Goal: Check status: Check status

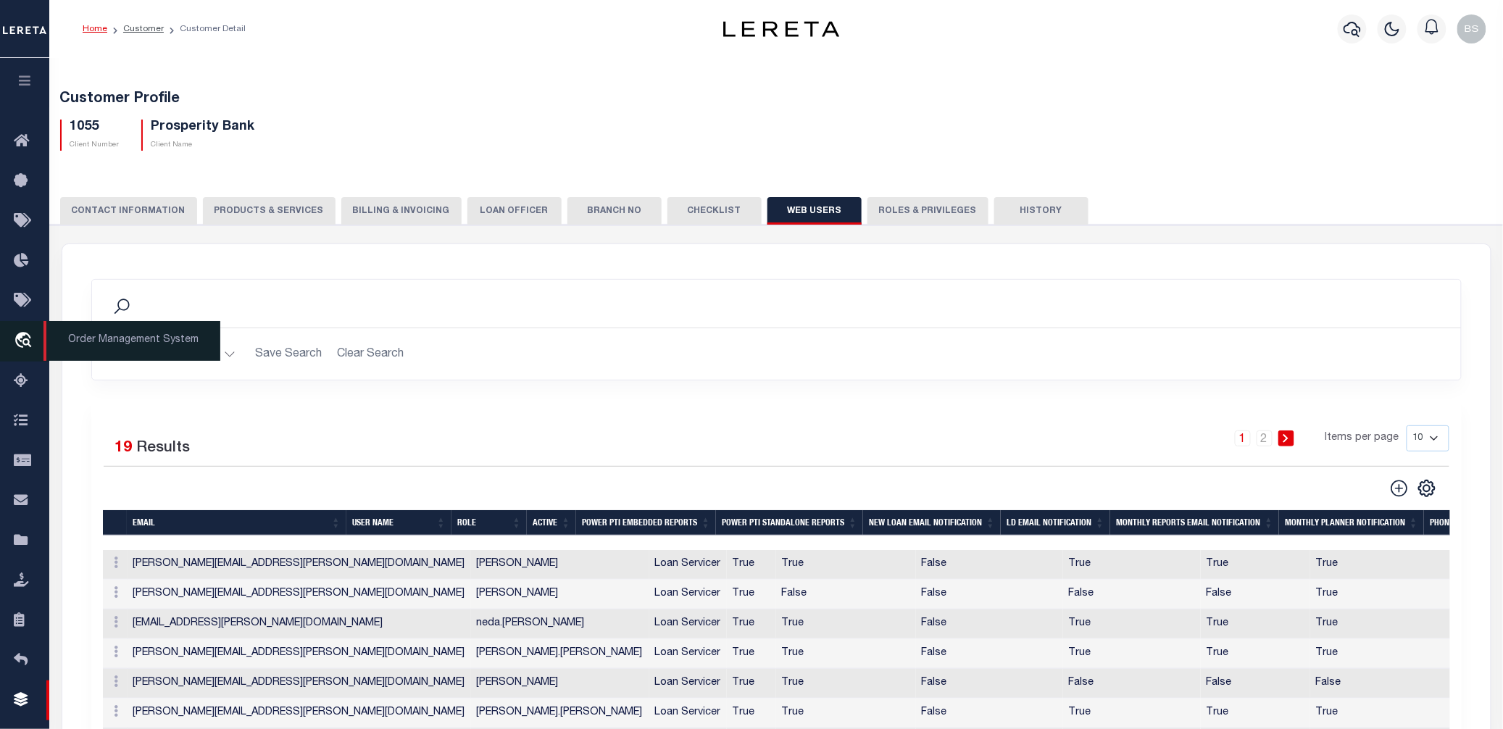
click at [123, 346] on span "Order Management System" at bounding box center [131, 341] width 177 height 40
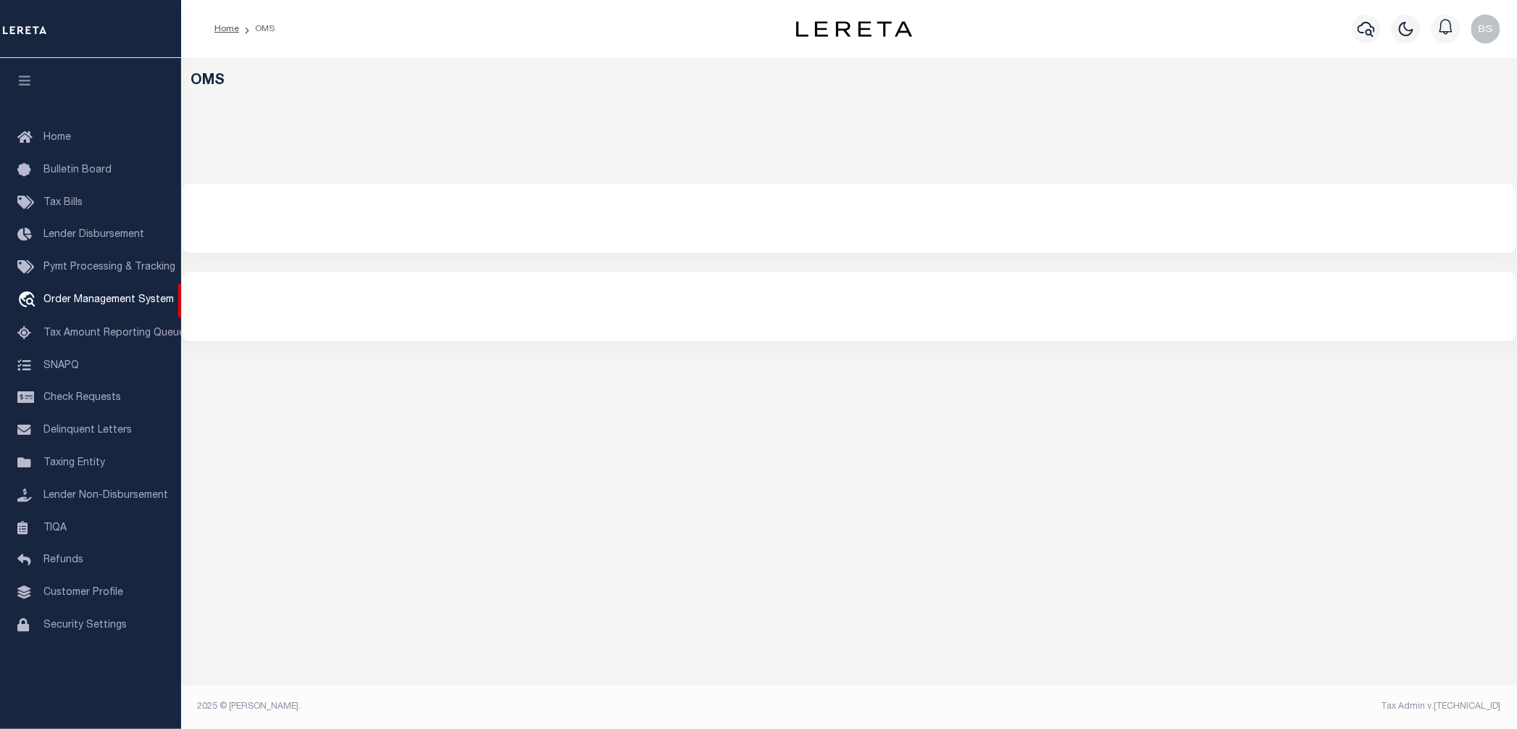
select select "200"
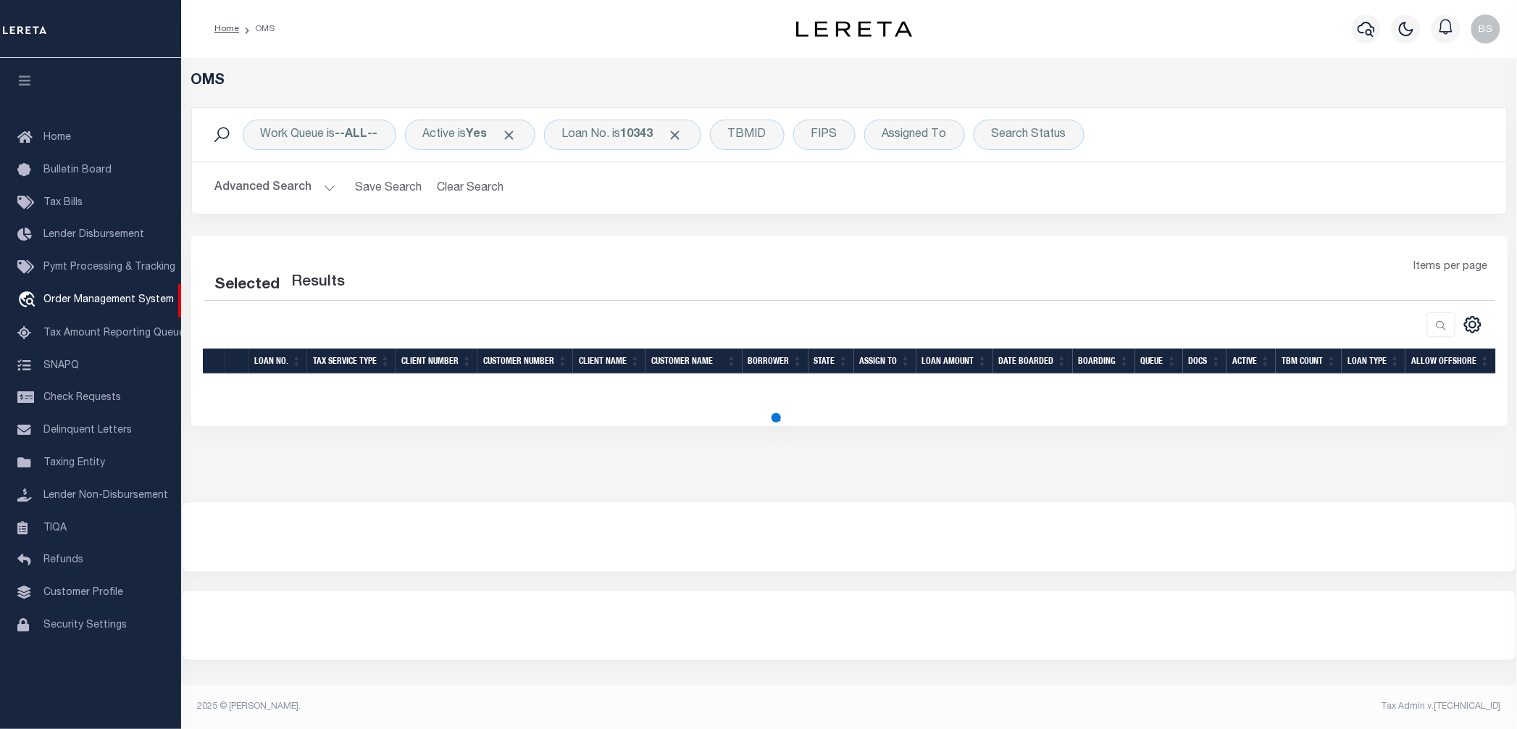
select select "200"
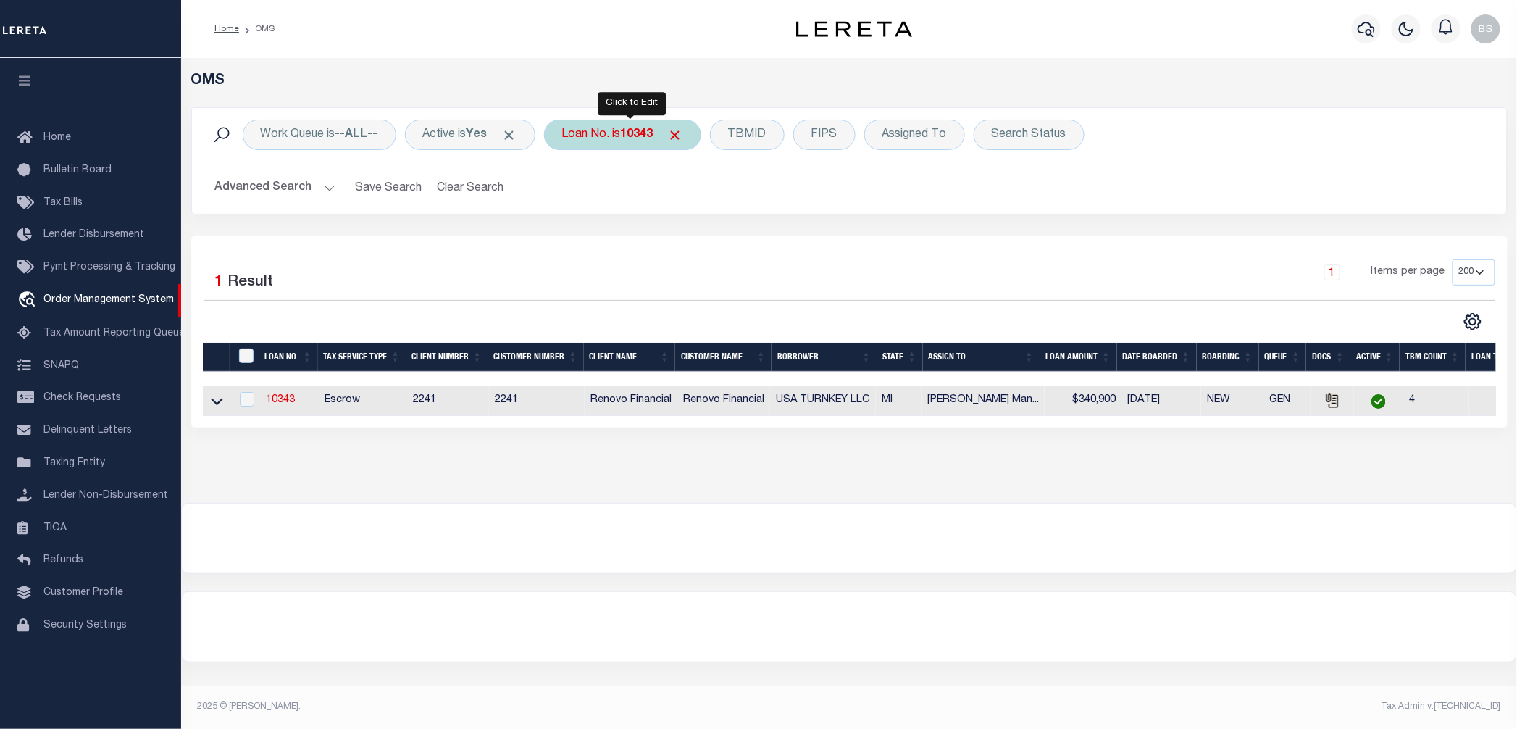
click at [601, 132] on div "Loan No. is 10343" at bounding box center [622, 135] width 157 height 30
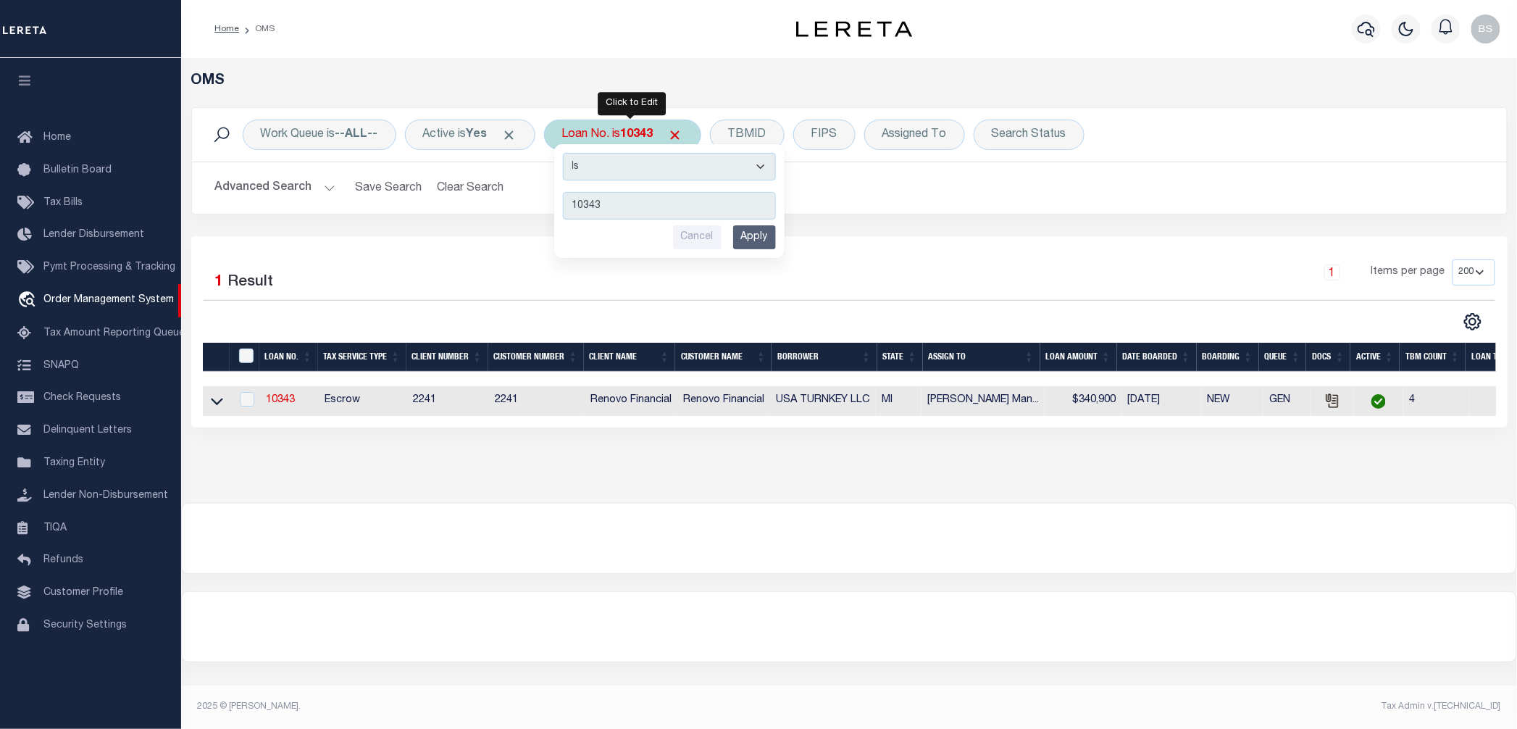
type input "1181093344"
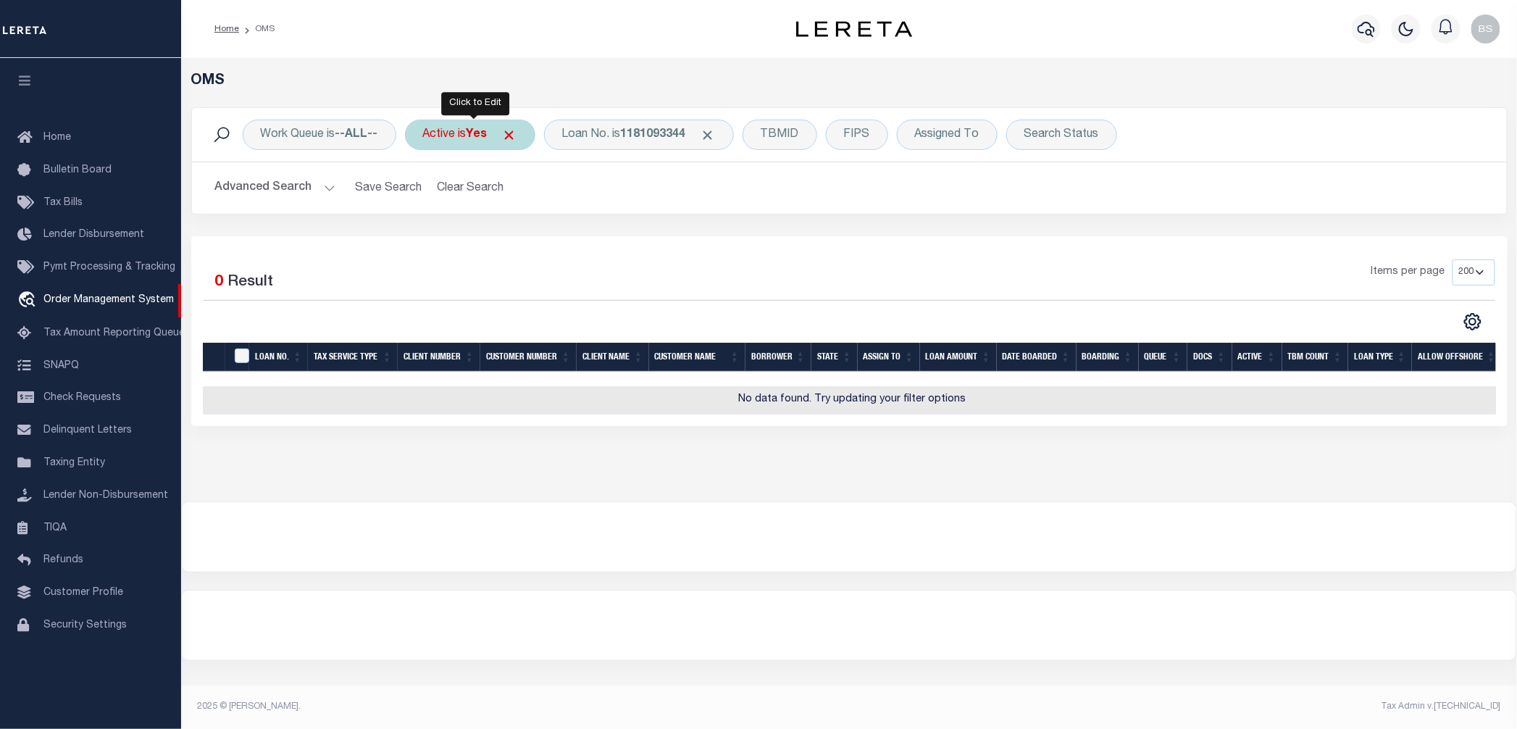
click at [462, 139] on div "Active is Yes" at bounding box center [470, 135] width 130 height 30
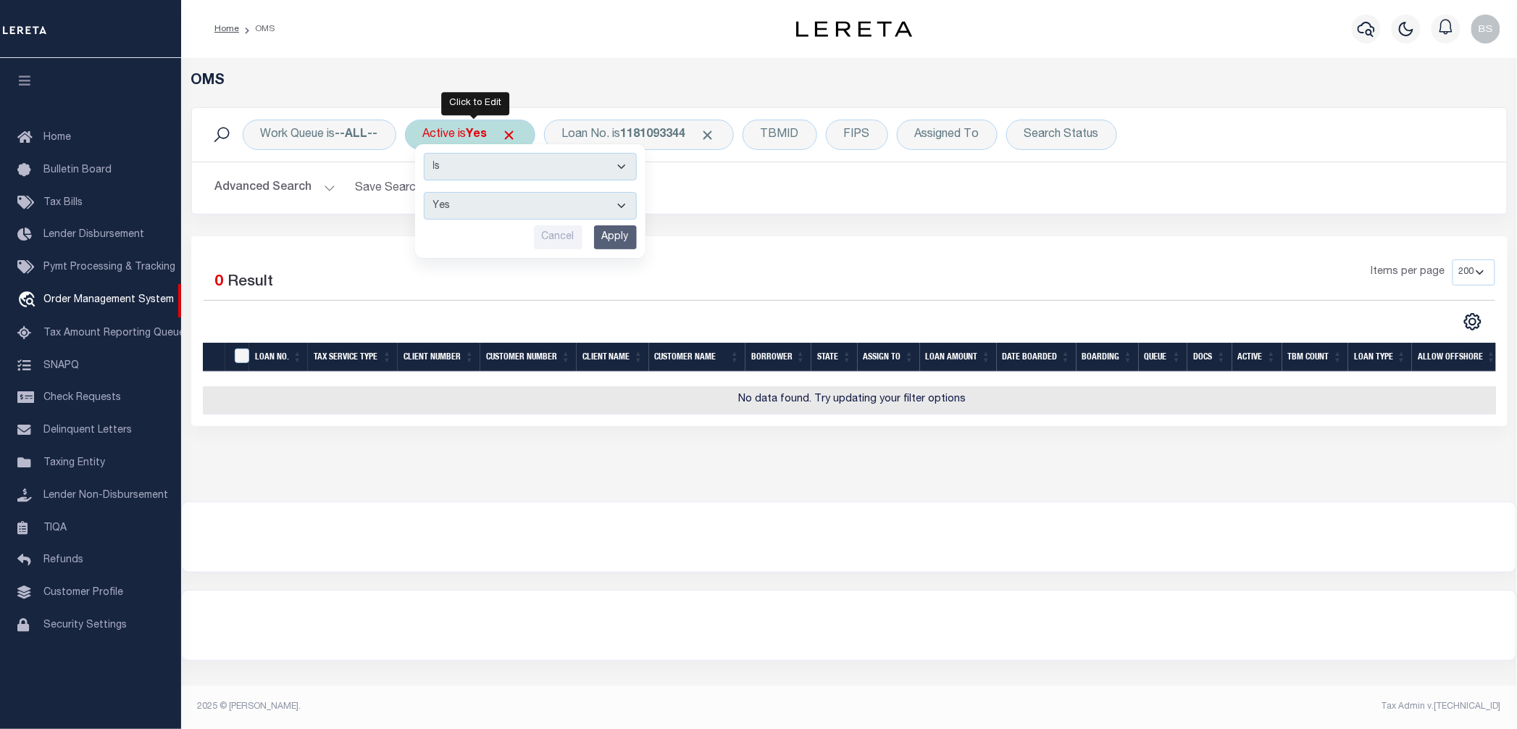
click at [482, 213] on select "Yes No" at bounding box center [530, 206] width 213 height 28
select select "false"
click at [427, 193] on select "Yes No" at bounding box center [530, 206] width 213 height 28
click at [611, 235] on input "Apply" at bounding box center [615, 237] width 43 height 24
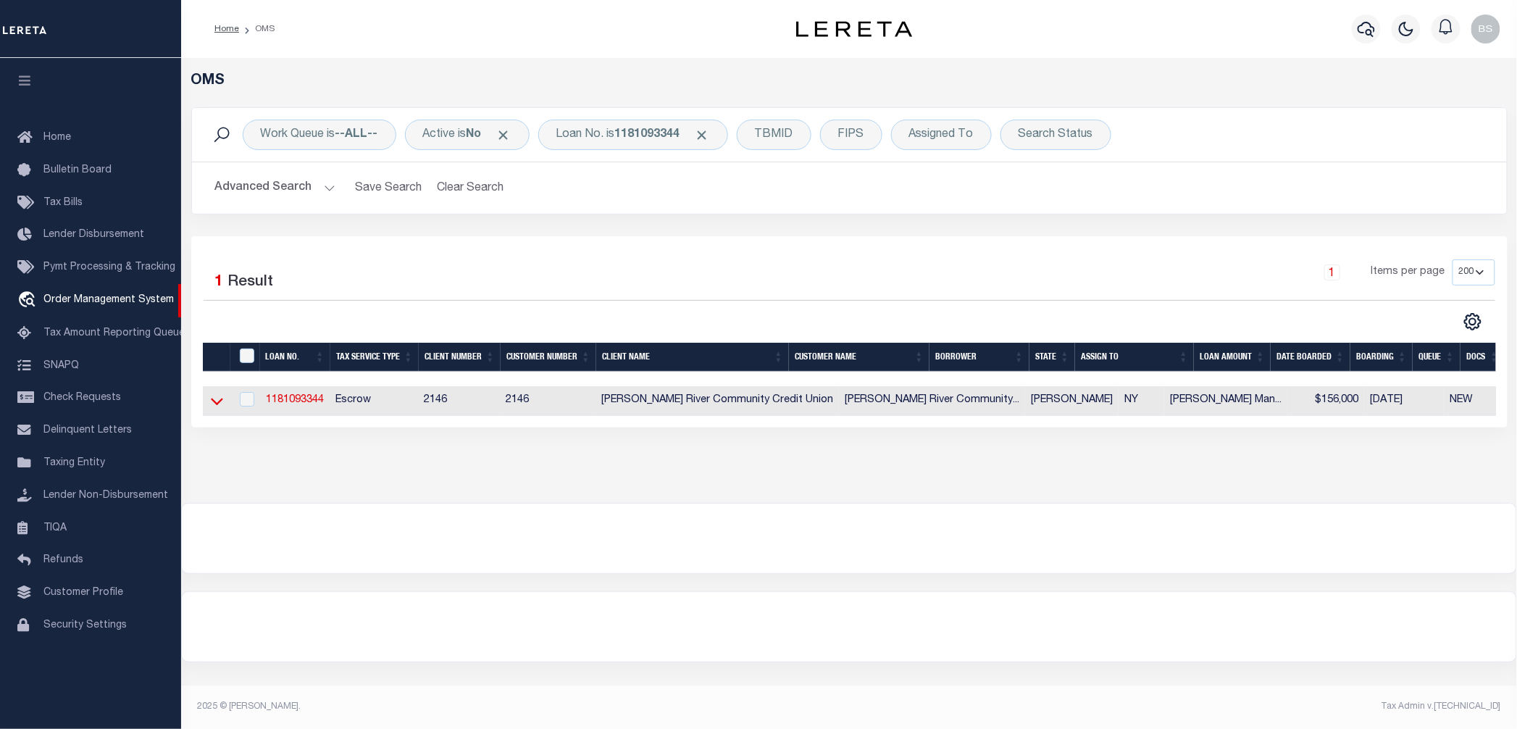
click at [220, 406] on icon at bounding box center [217, 400] width 12 height 15
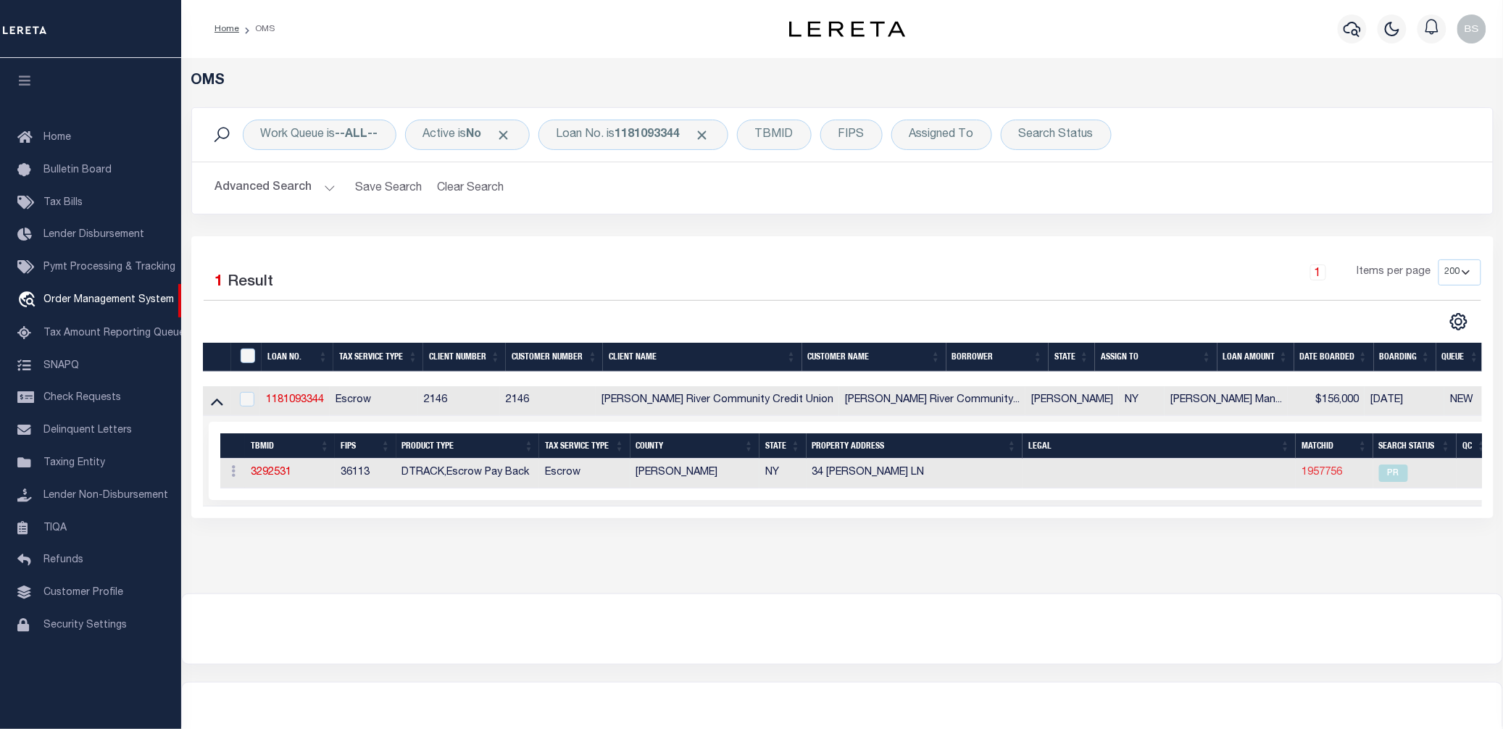
click at [1301, 477] on link "1957756" at bounding box center [1321, 472] width 41 height 10
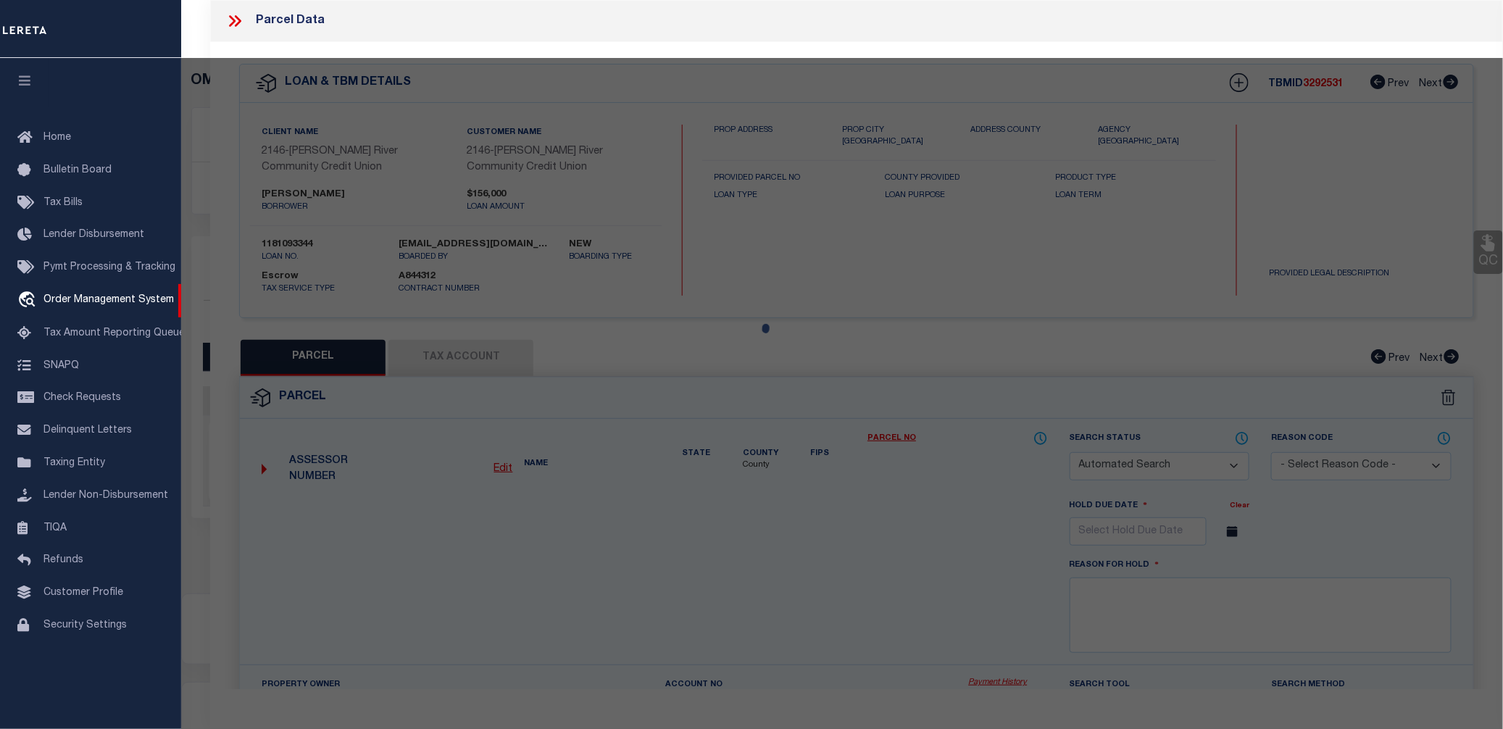
checkbox input "false"
select select "PR"
type input "PETSCHAUER , ROBERT & JANET"
select select "ADD"
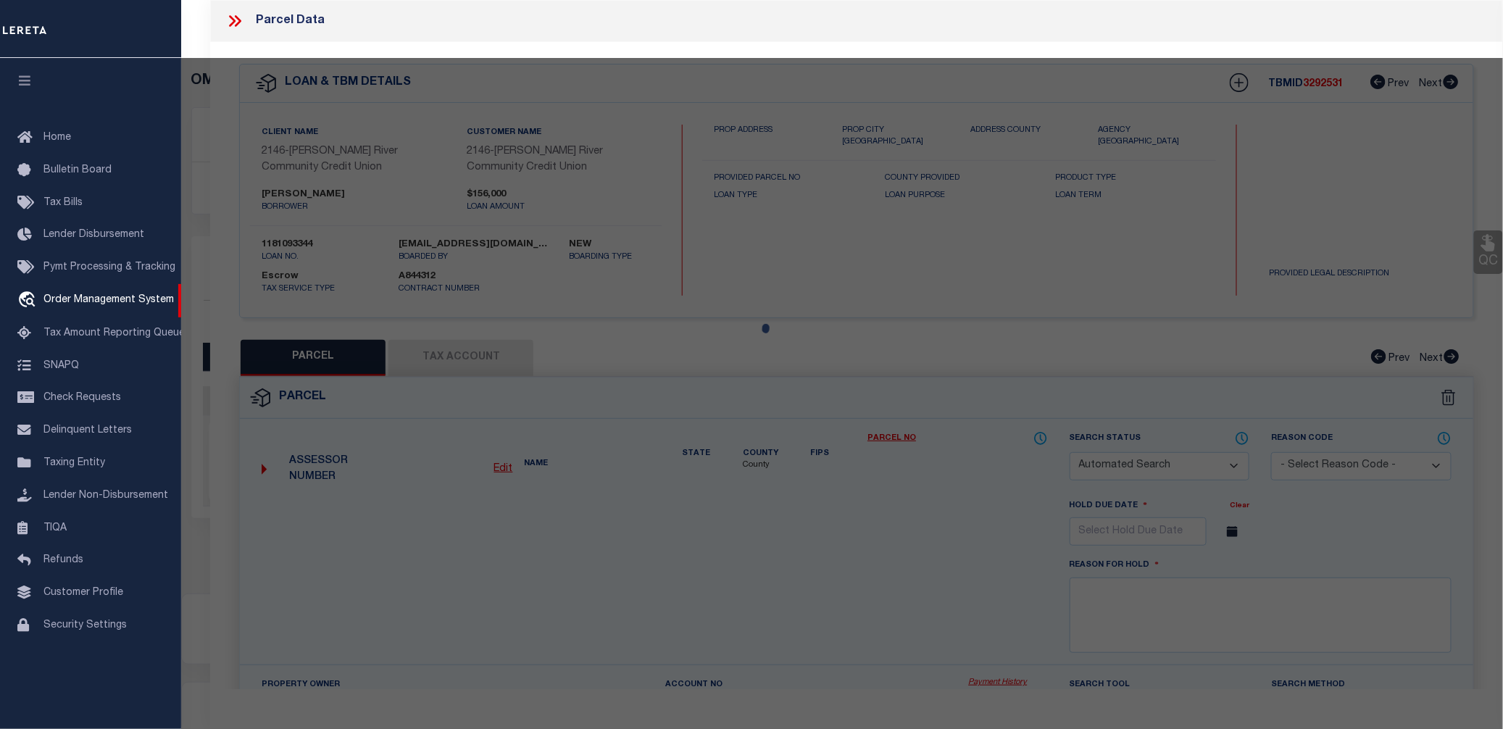
type input "34 Linette Lane"
checkbox input "false"
type input "QUEENSBURY NY 12804"
type textarea "RES. PHASE II LOT 66 HAROLD SQUARE Total Acreage/Size: 0.81"
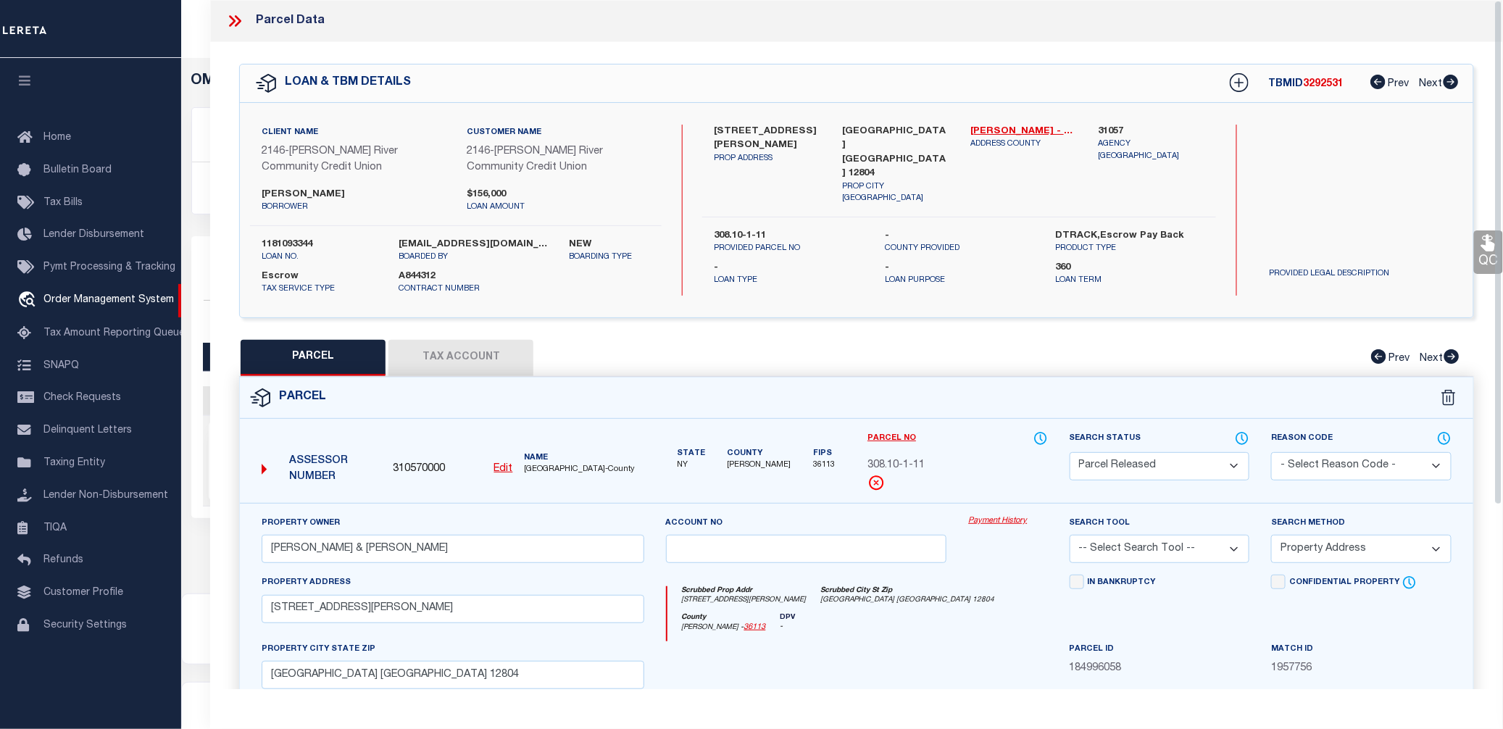
click at [995, 526] on link "Payment History" at bounding box center [1007, 521] width 79 height 12
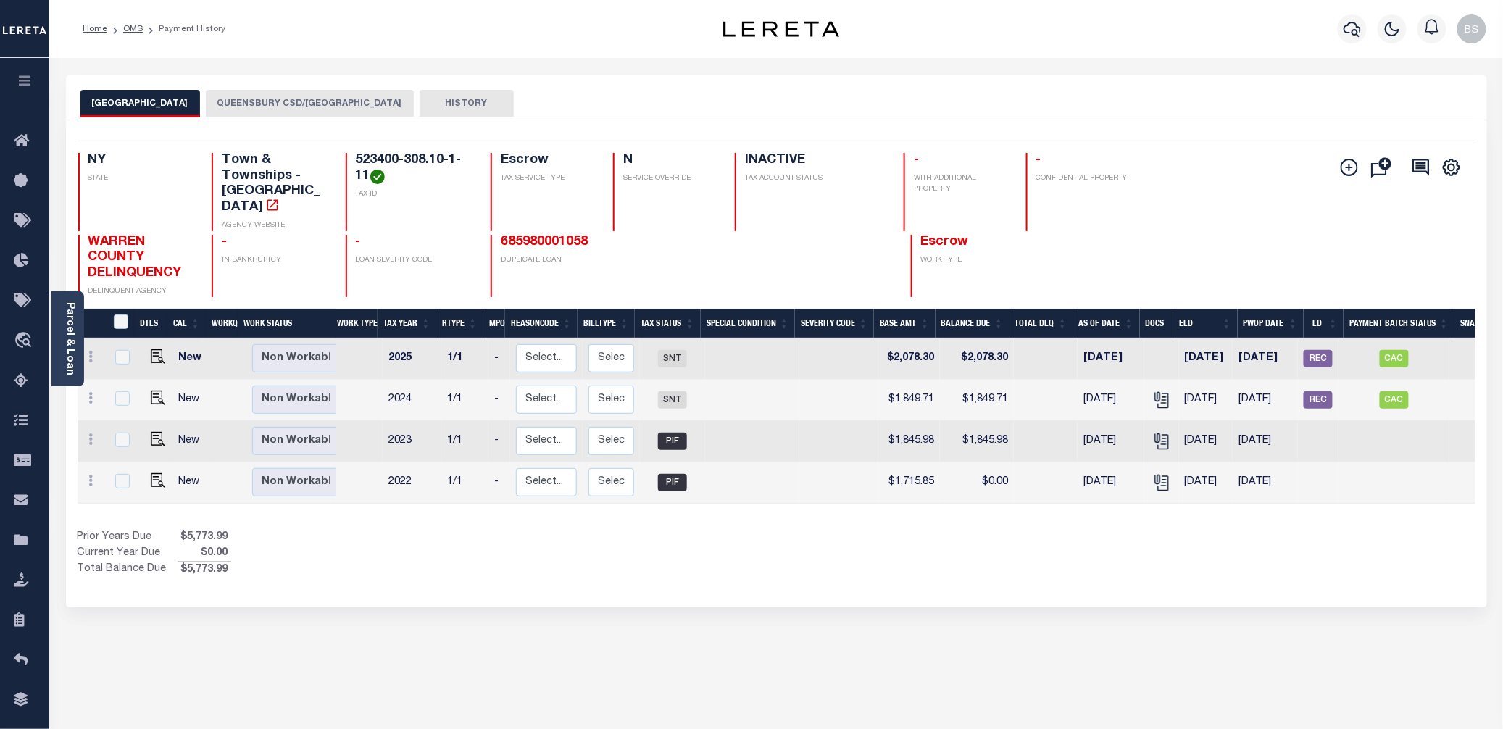
click at [316, 107] on button "QUEENSBURY CSD/[GEOGRAPHIC_DATA]" at bounding box center [310, 104] width 208 height 28
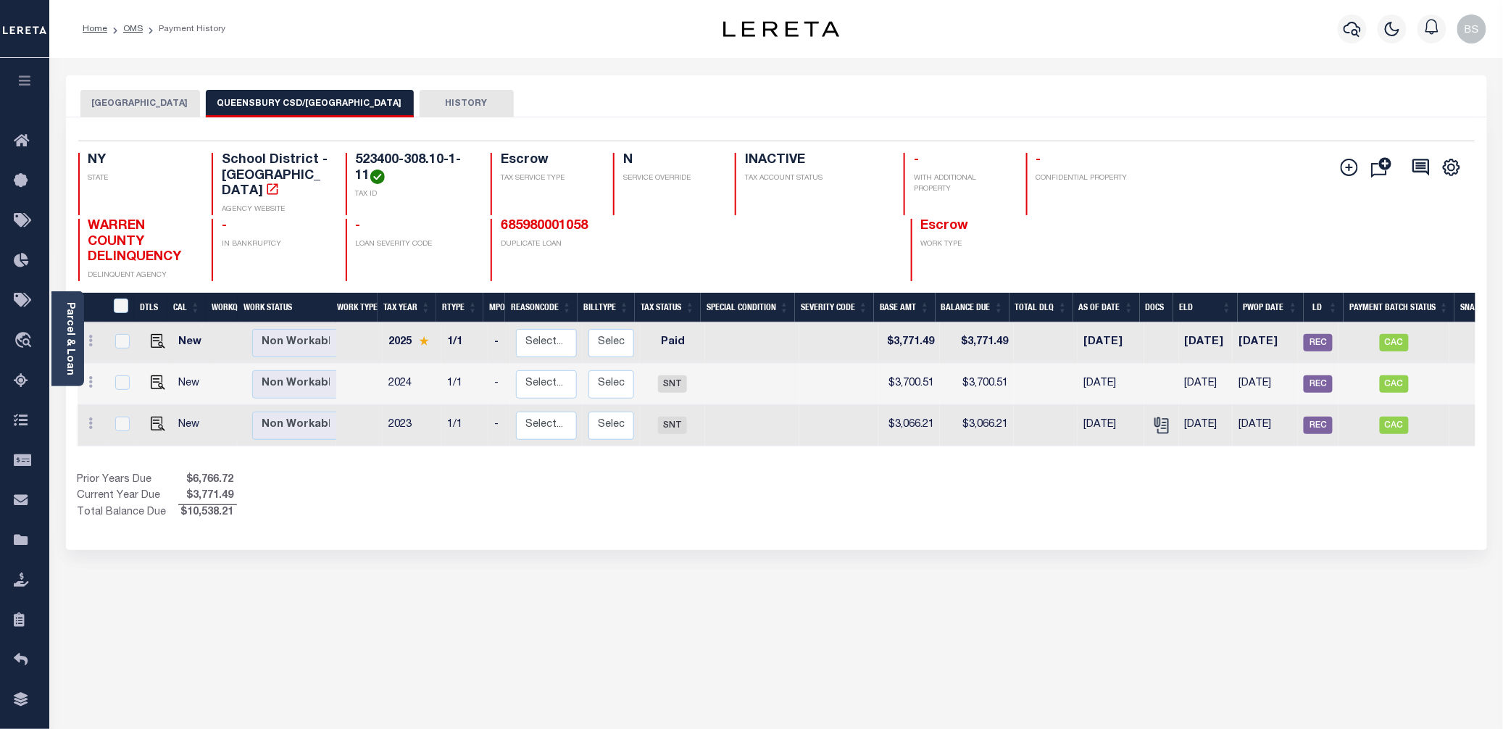
click at [878, 601] on div "QUEENSBURY TOWN QUEENSBURY CSD/QUEENSBURY TOWN HISTORY Selected 3" at bounding box center [776, 484] width 1442 height 818
click at [106, 336] on span "Order Management System" at bounding box center [131, 341] width 177 height 40
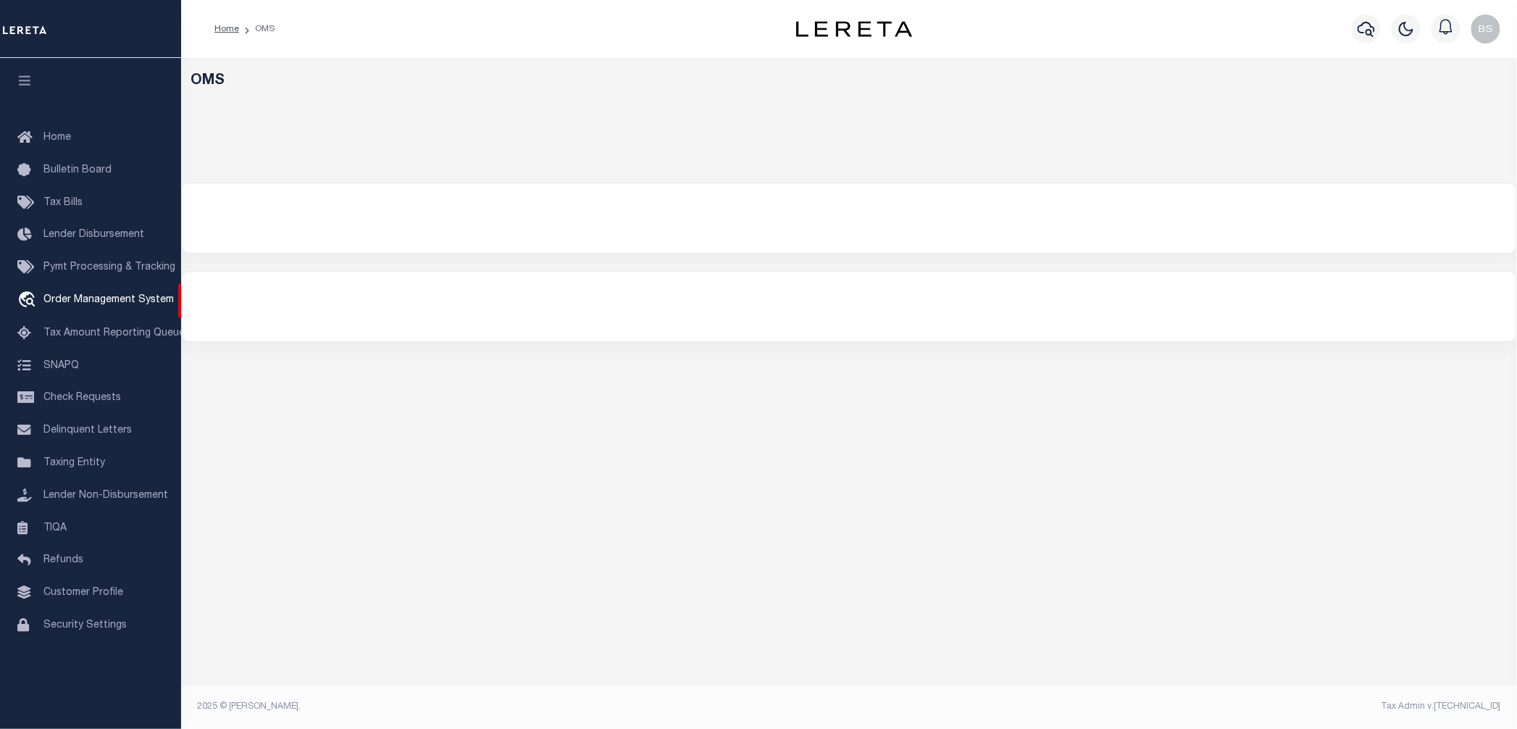
select select "200"
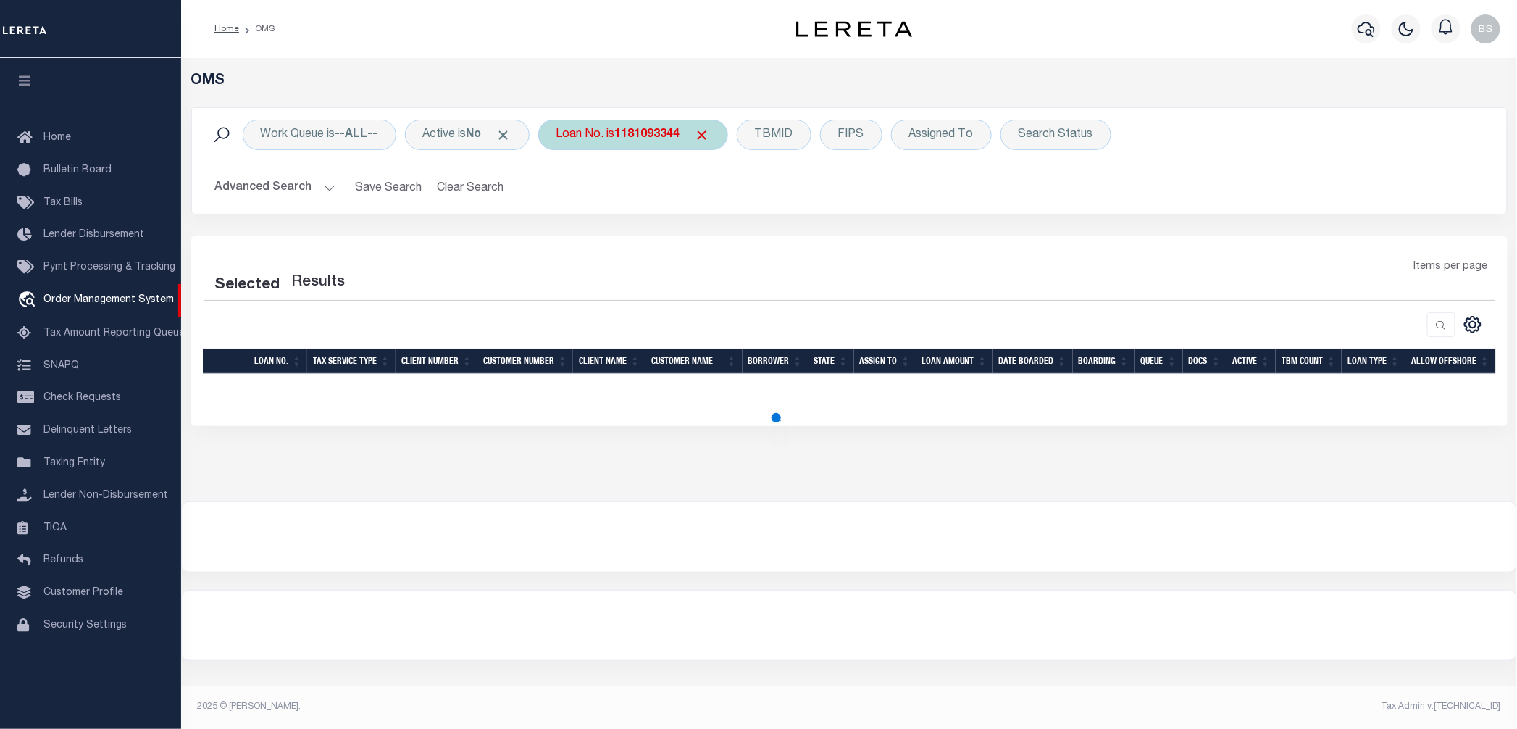
select select "200"
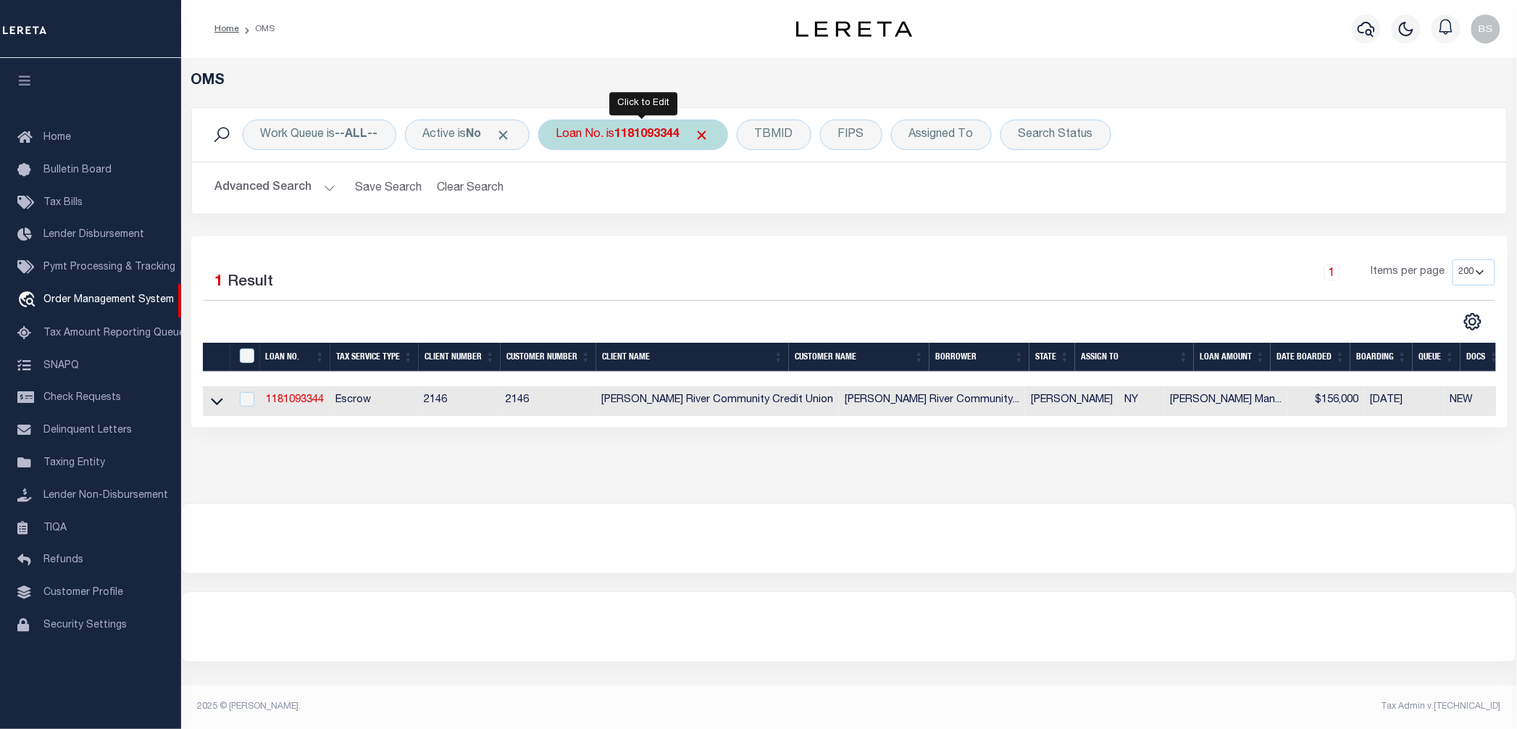
click at [630, 125] on div "Loan No. is 1181093344" at bounding box center [633, 135] width 190 height 30
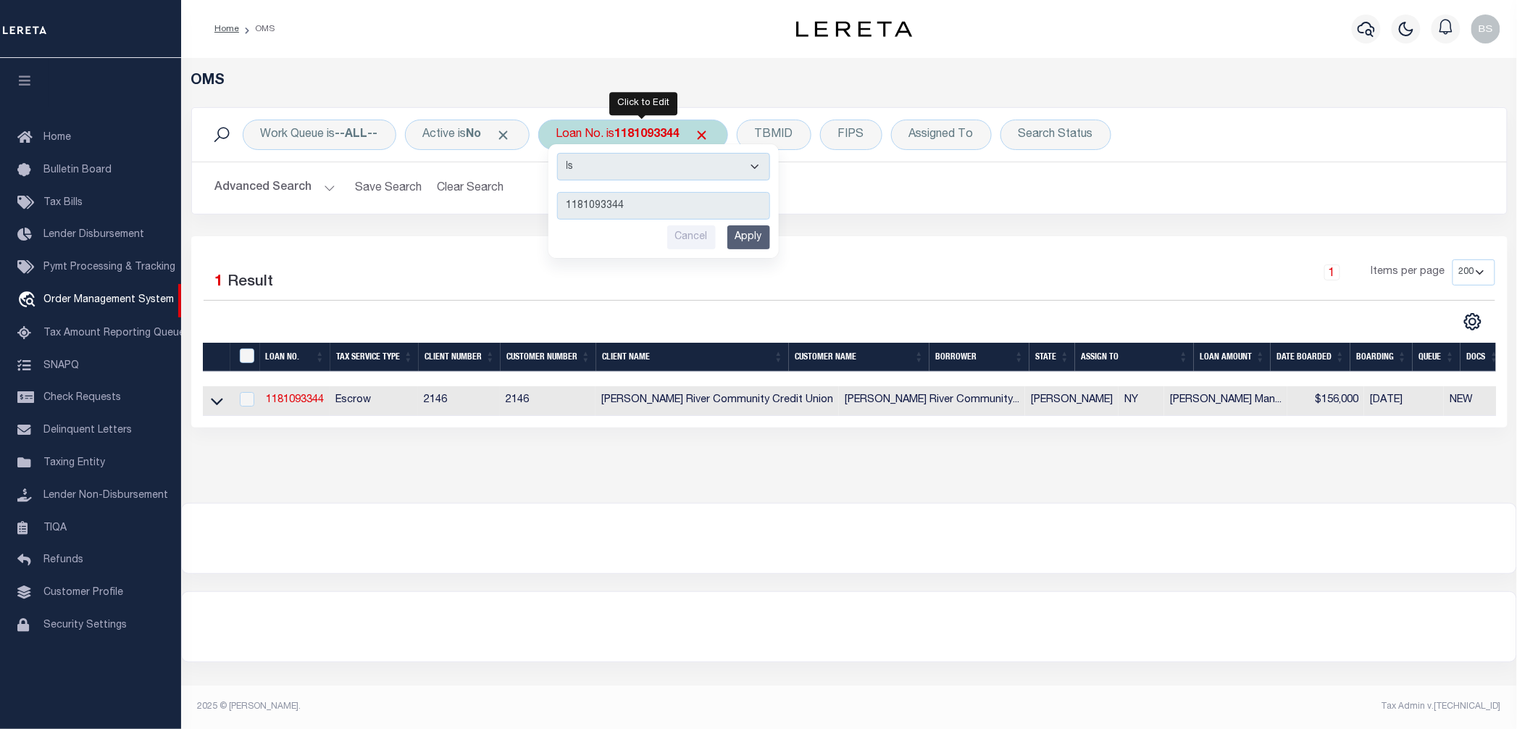
type input "120995"
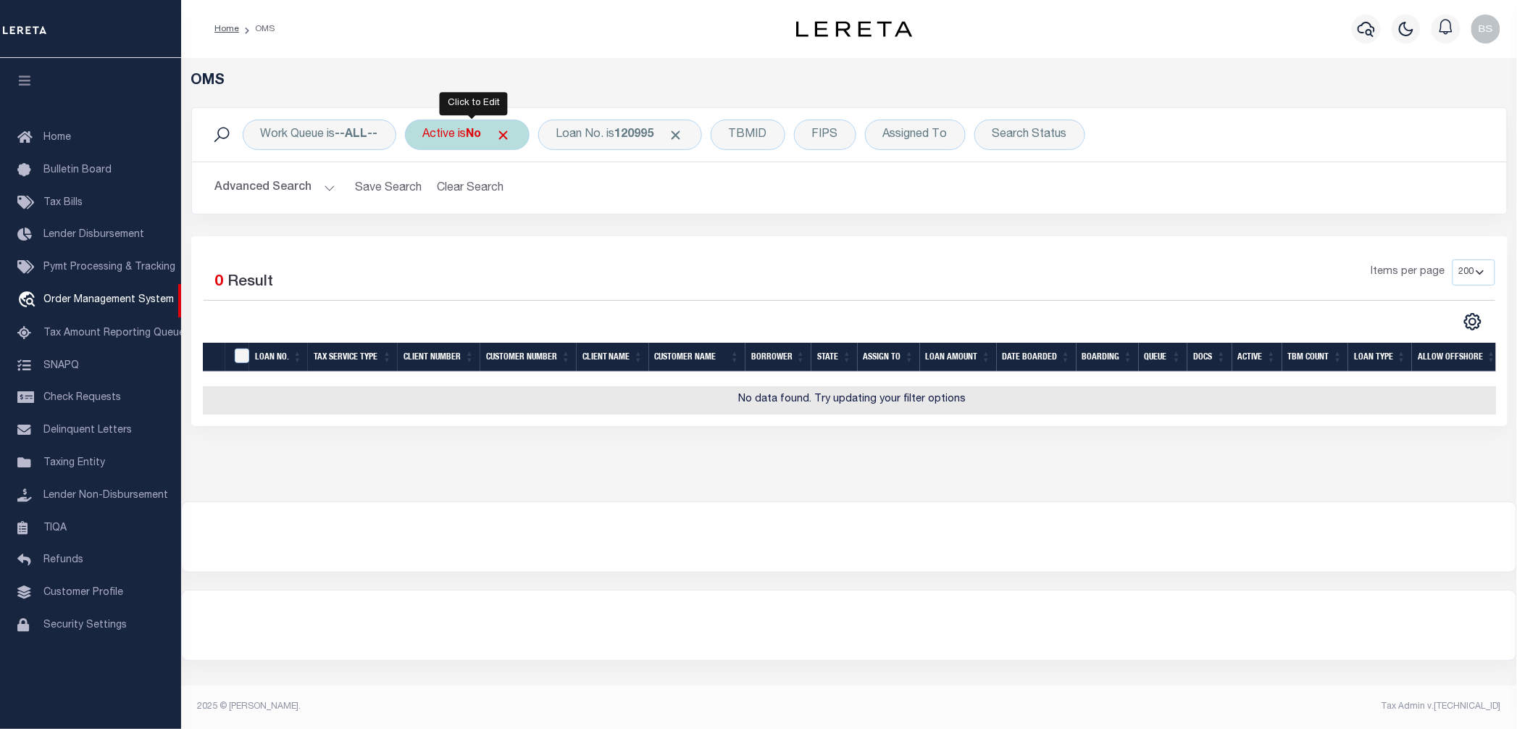
click at [461, 137] on div "Active is No" at bounding box center [467, 135] width 125 height 30
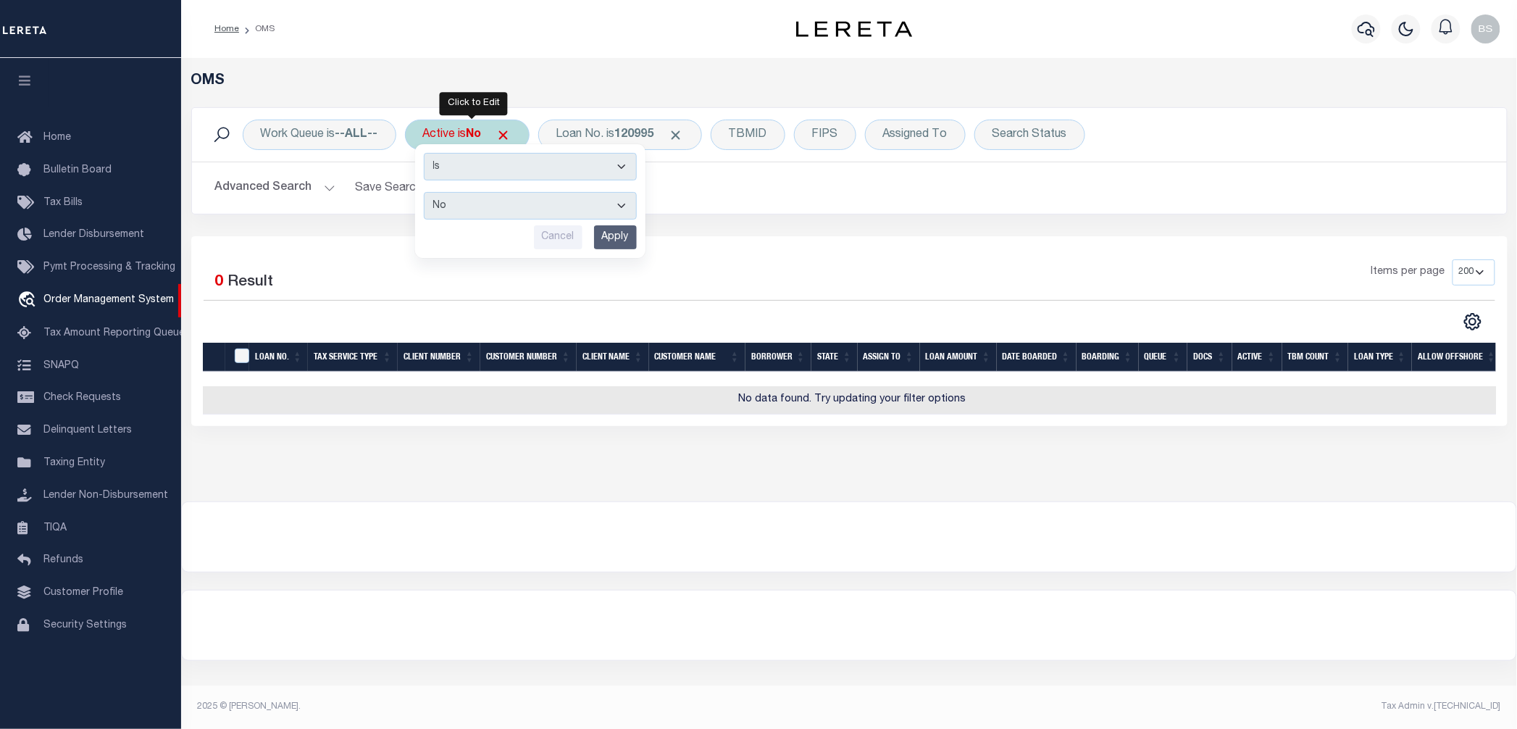
click at [472, 213] on select "Yes No" at bounding box center [530, 206] width 213 height 28
select select "true"
click at [427, 193] on select "Yes No" at bounding box center [530, 206] width 213 height 28
click at [627, 243] on input "Apply" at bounding box center [615, 237] width 43 height 24
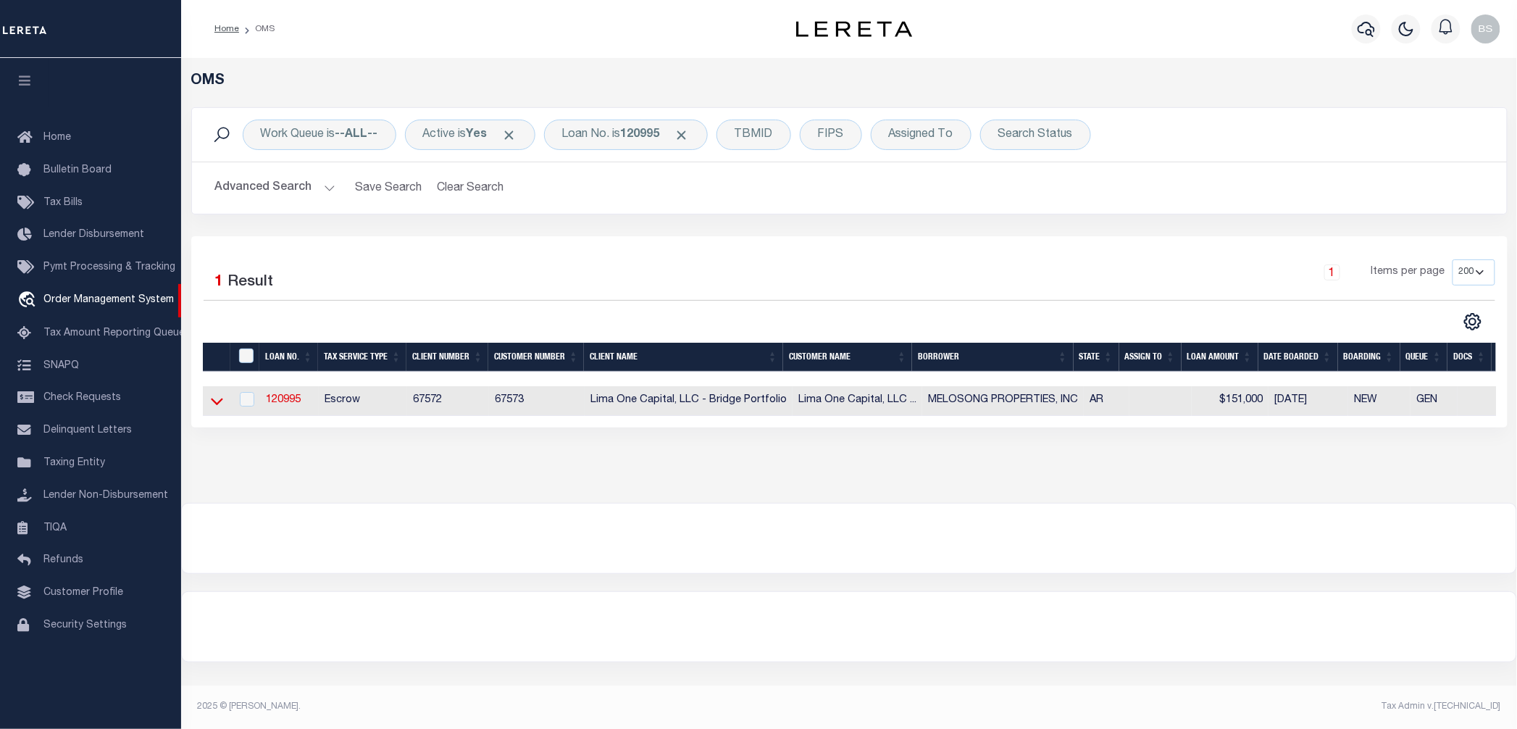
click at [217, 406] on icon at bounding box center [217, 401] width 12 height 7
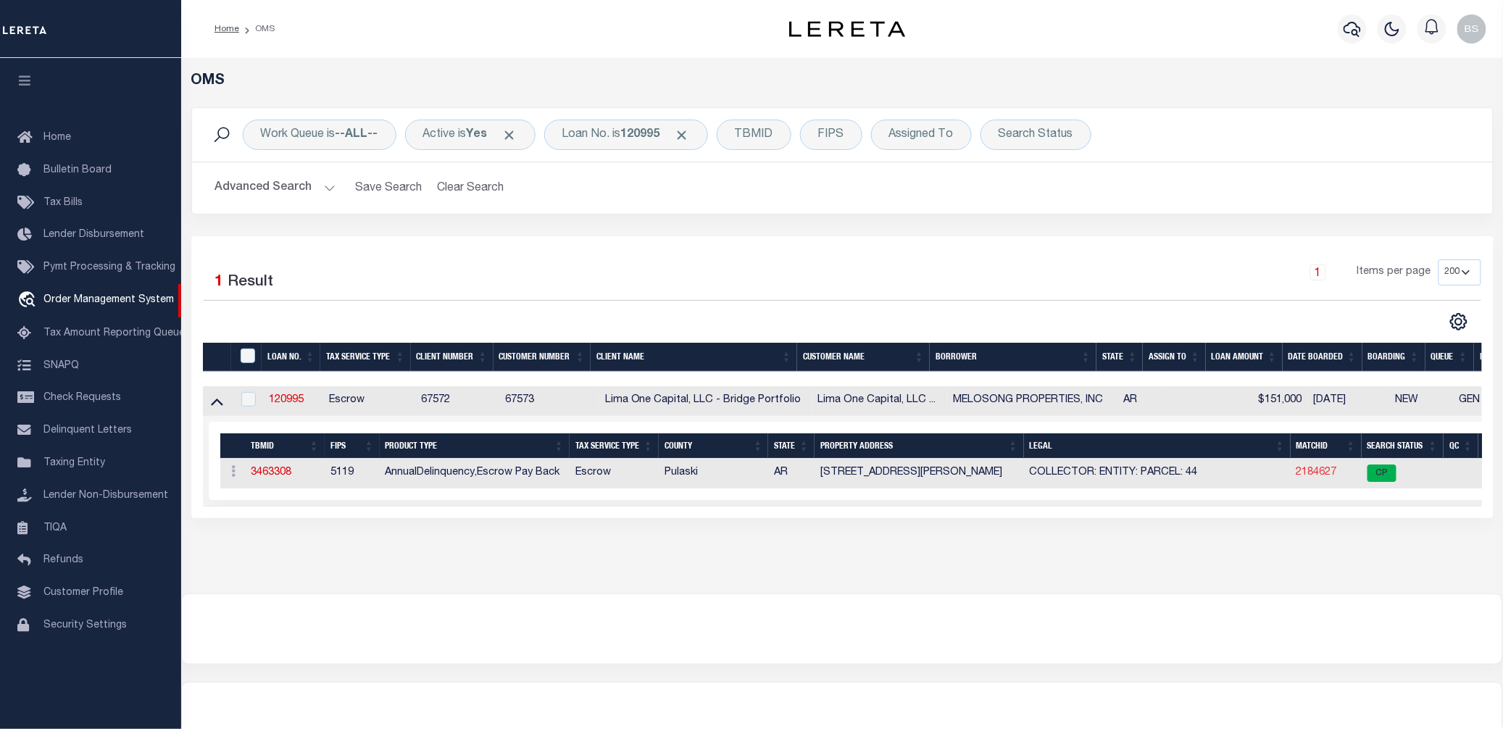
click at [1316, 470] on link "2184627" at bounding box center [1316, 472] width 41 height 10
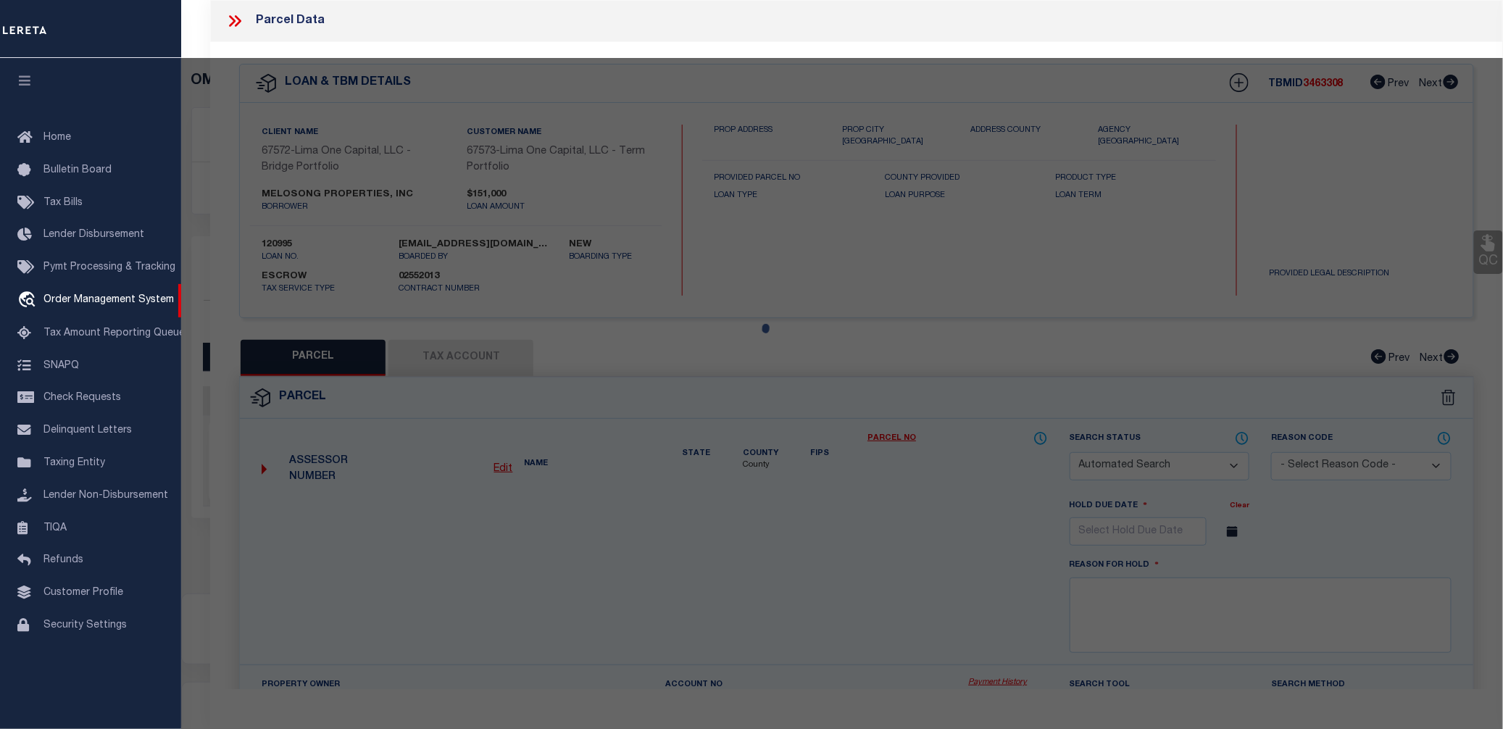
checkbox input "false"
select select "CP"
select select "AGW"
select select
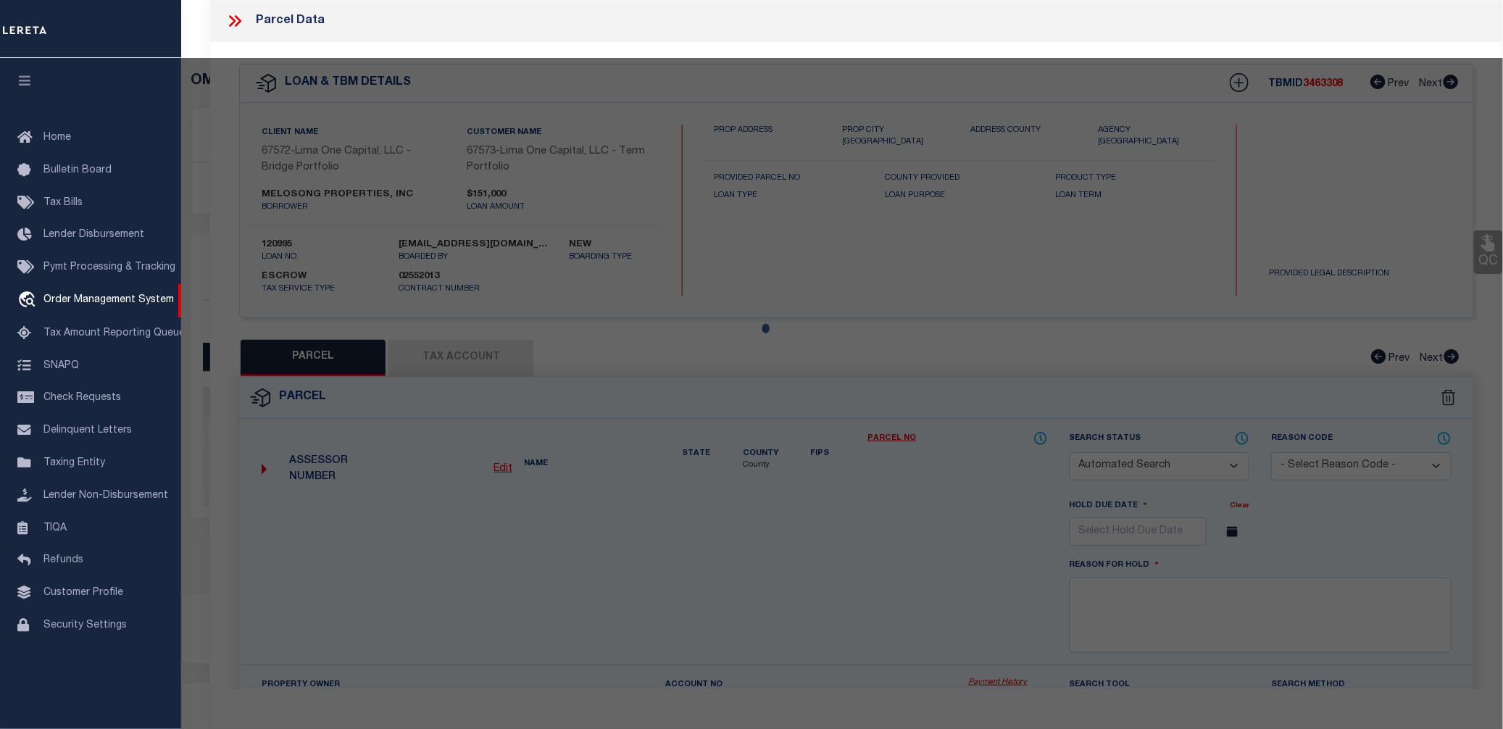
type input "[STREET_ADDRESS][PERSON_NAME]"
checkbox input "false"
type input "LITTLE ROCK AR 72204"
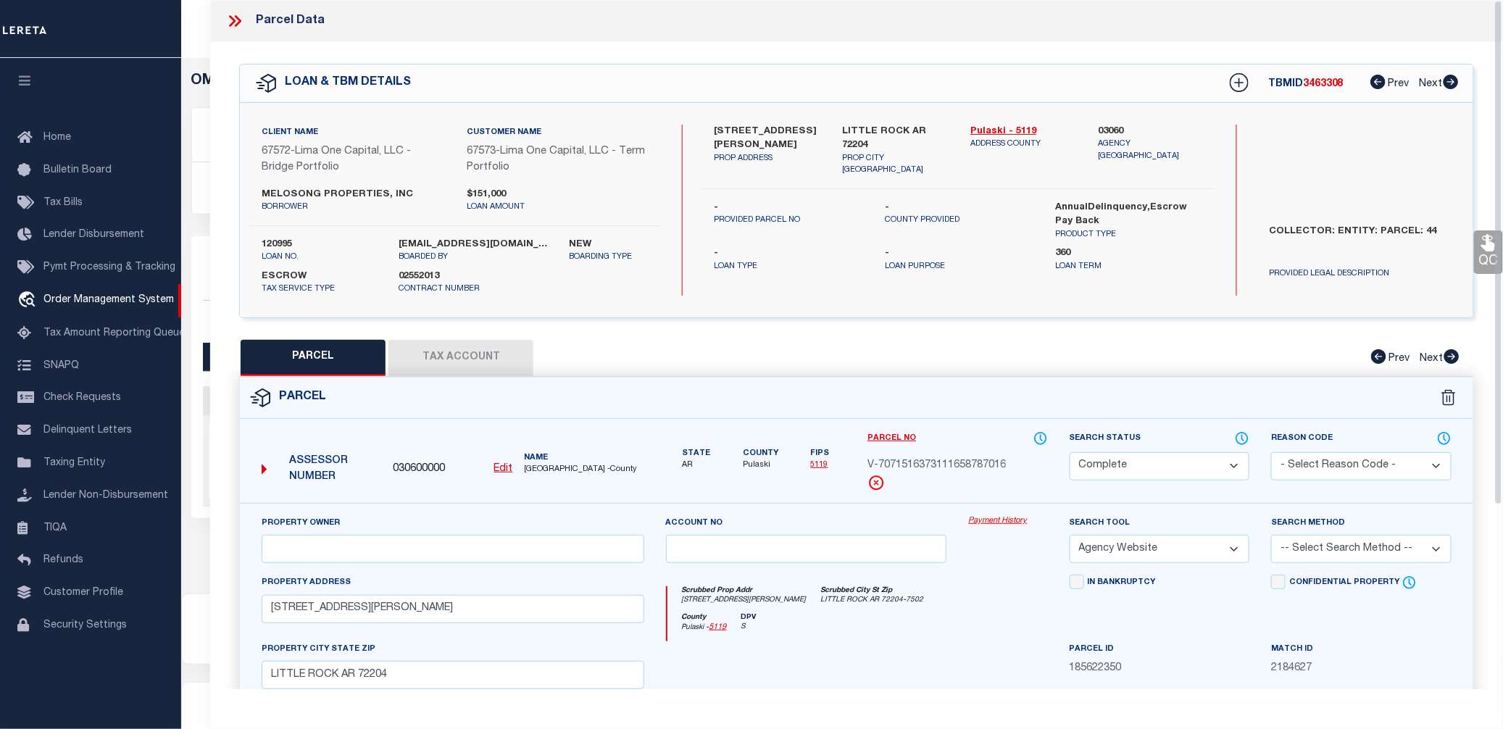
click at [977, 517] on link "Payment History" at bounding box center [1007, 521] width 79 height 12
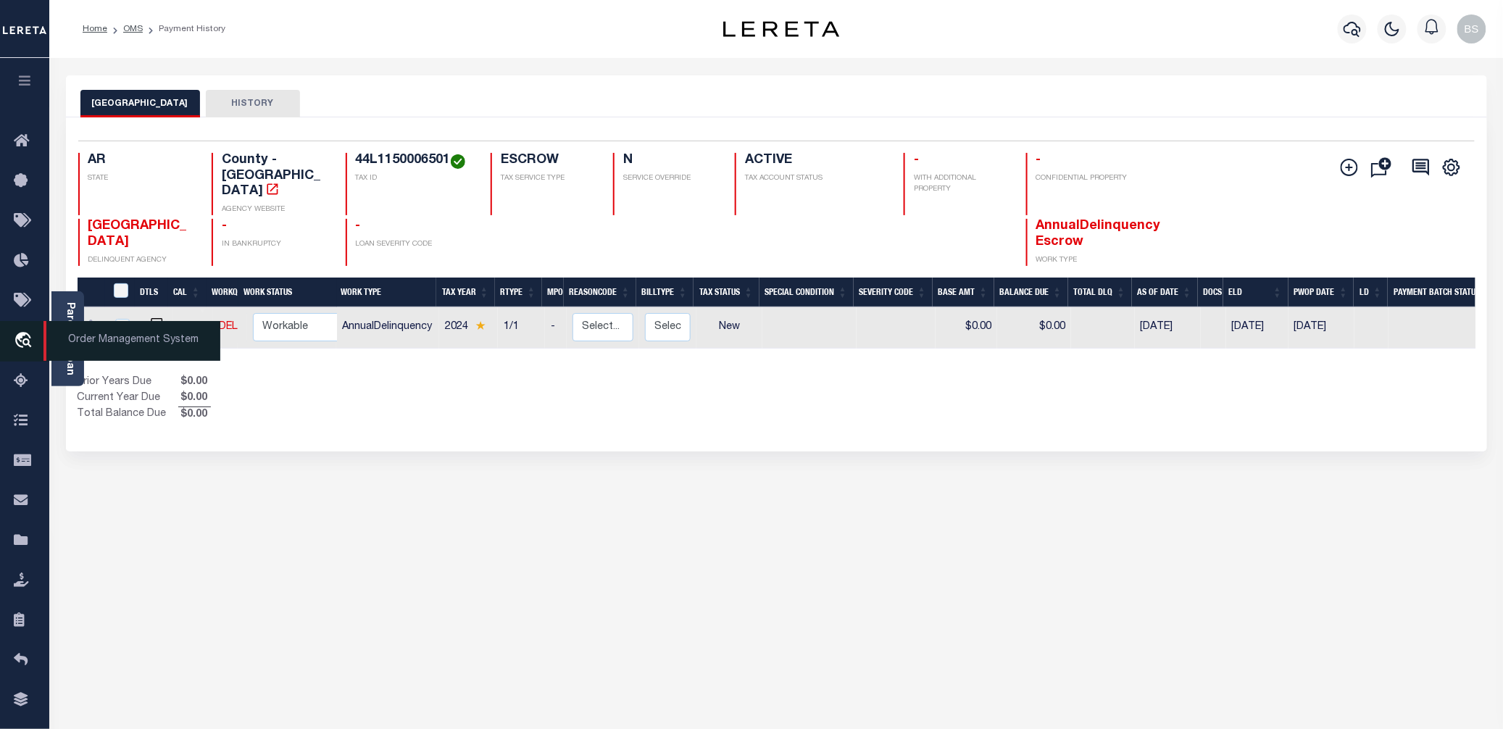
click at [131, 346] on span "Order Management System" at bounding box center [131, 341] width 177 height 40
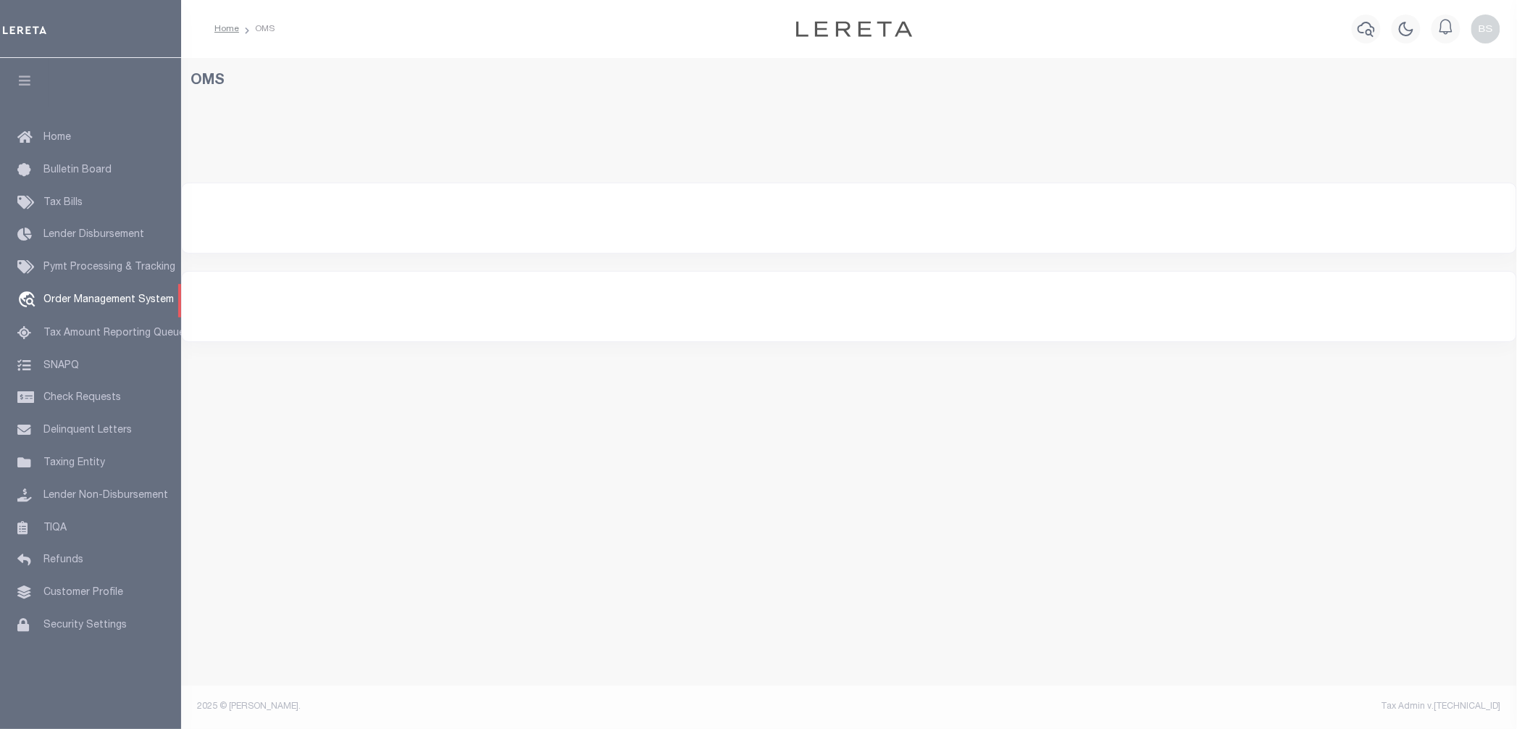
select select "200"
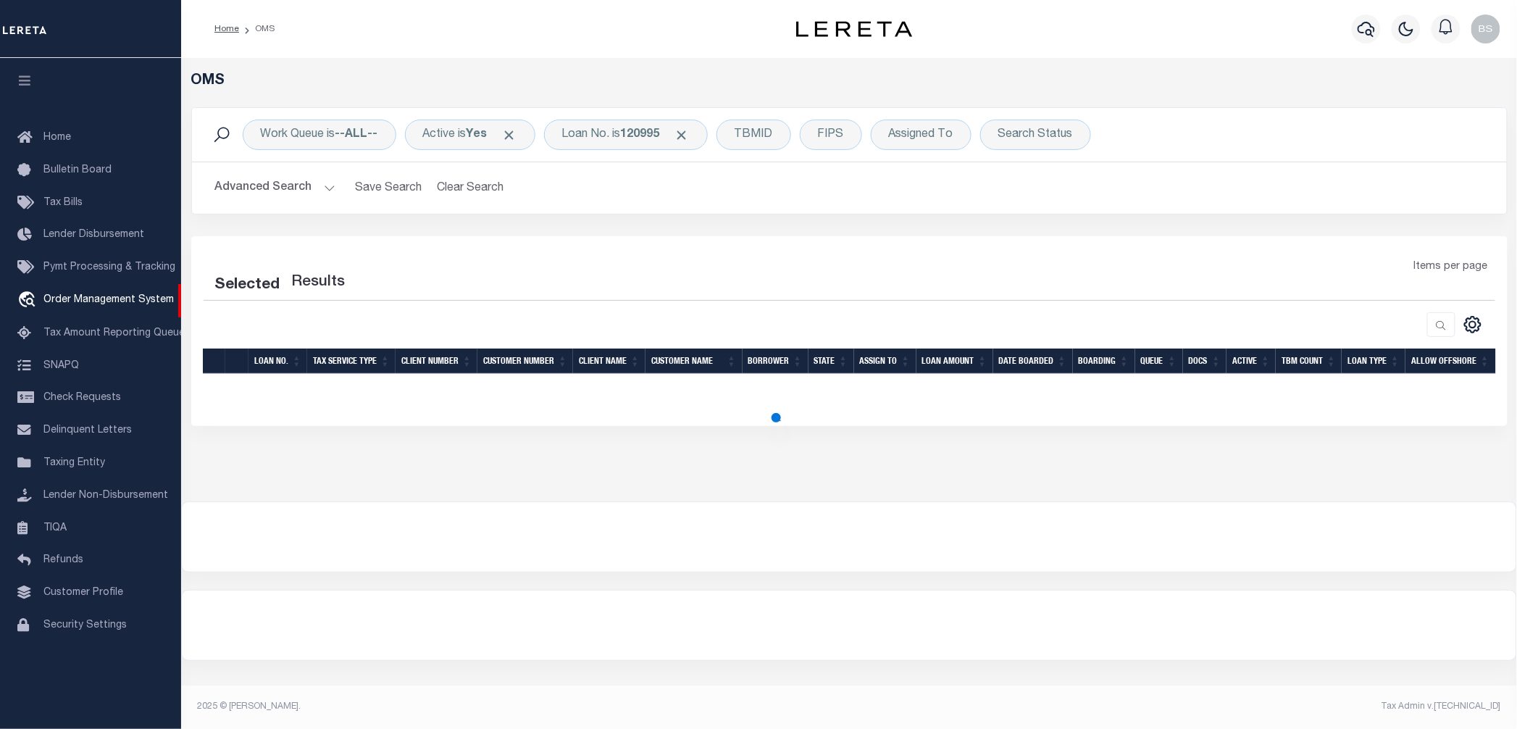
select select "200"
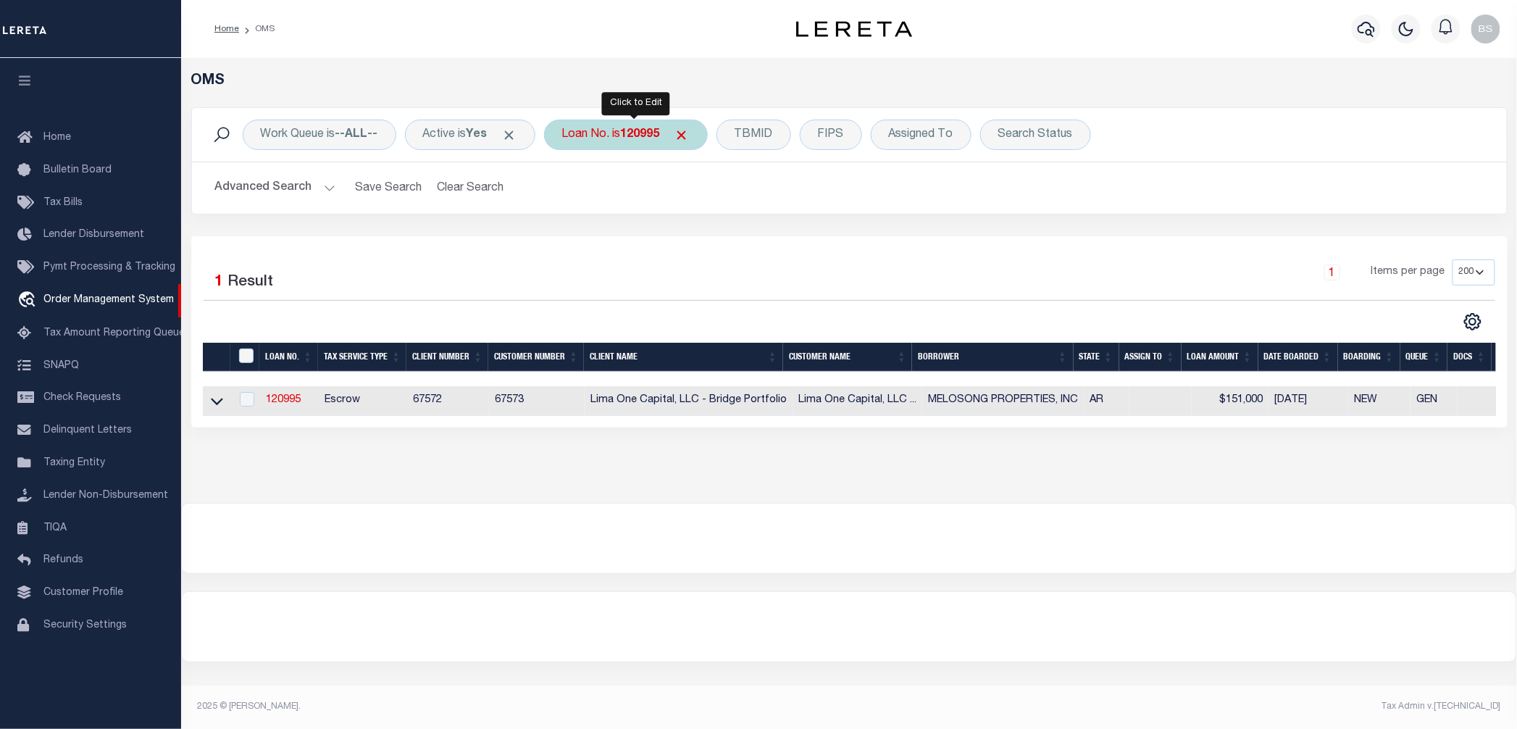
click at [636, 135] on b "120995" at bounding box center [640, 135] width 39 height 12
click at [213, 404] on icon at bounding box center [217, 400] width 12 height 15
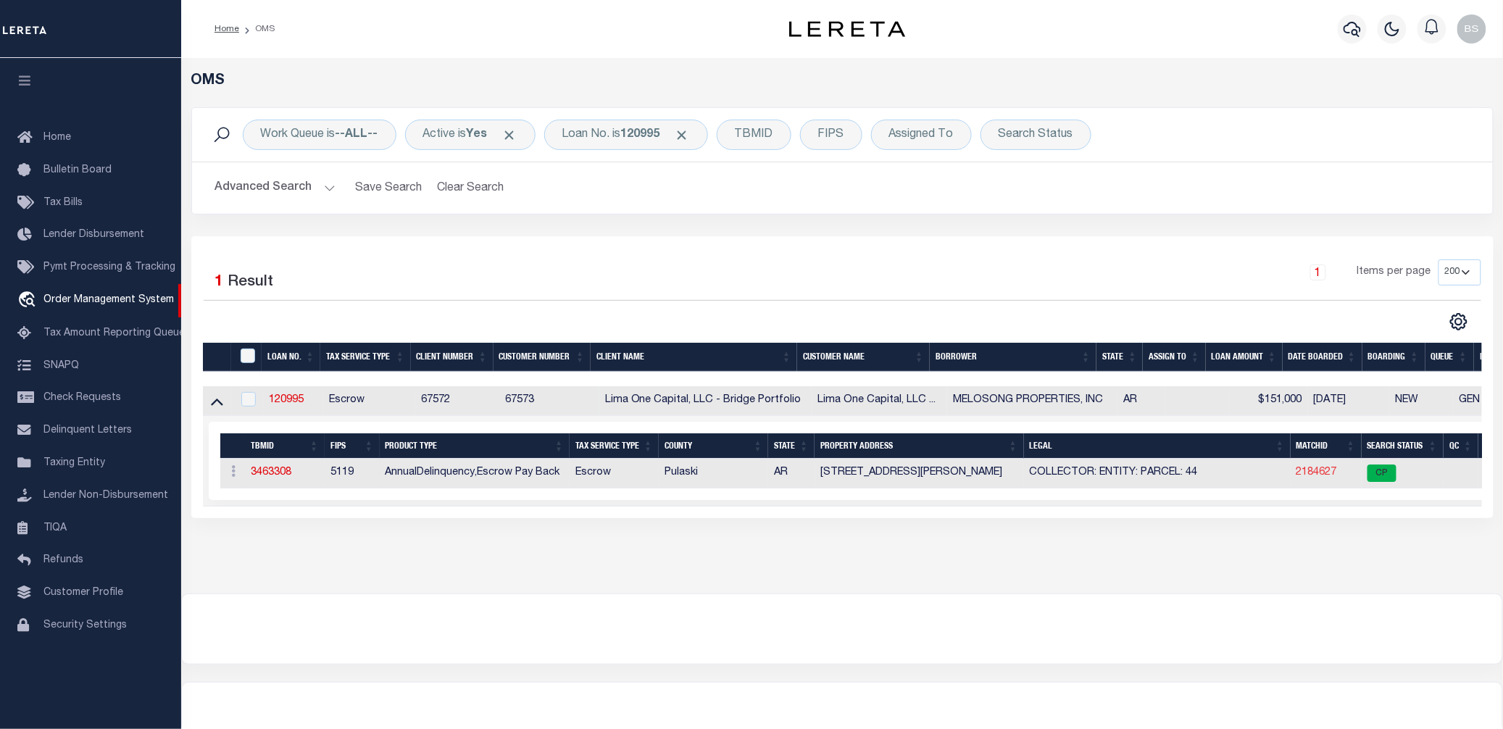
click at [1313, 475] on link "2184627" at bounding box center [1316, 472] width 41 height 10
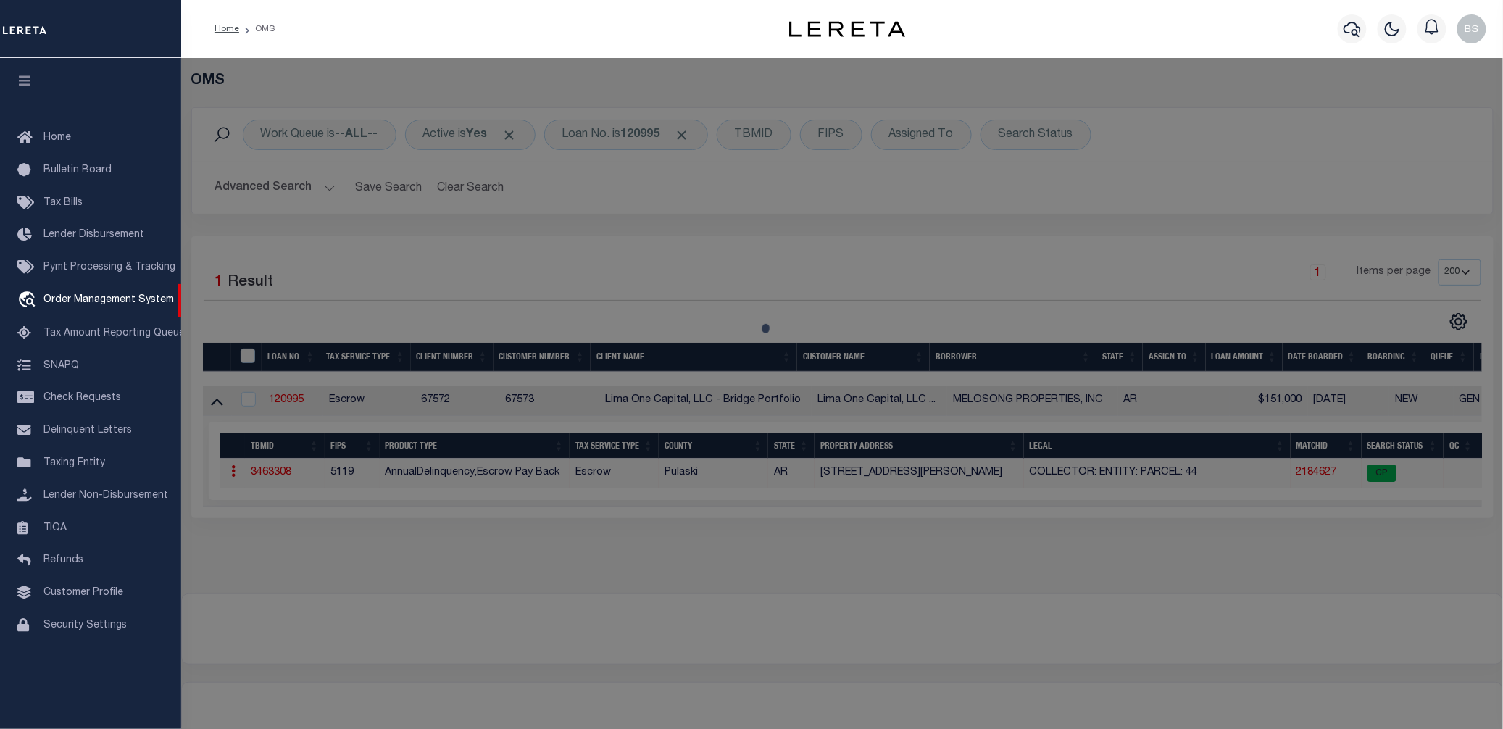
checkbox input "false"
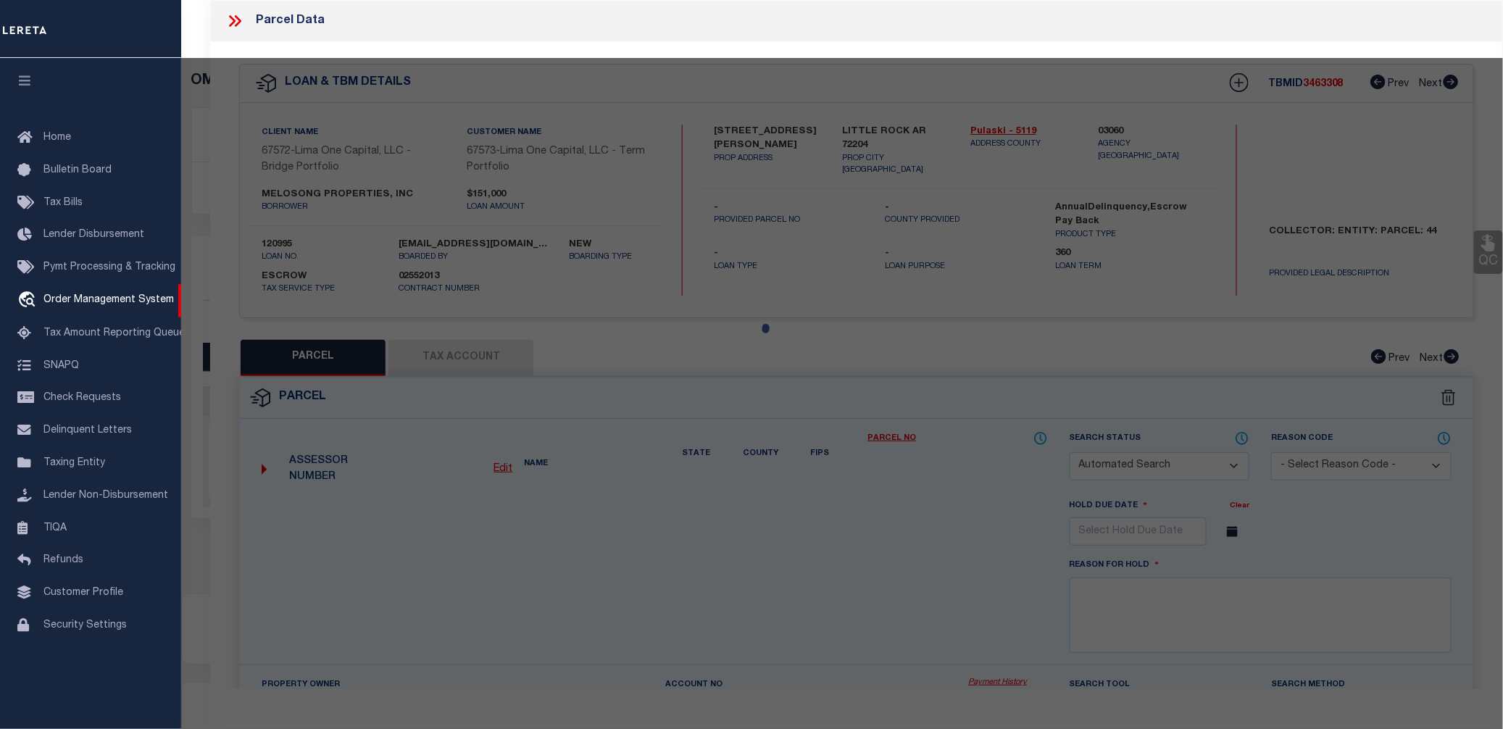
select select "CP"
select select "AGW"
select select
type input "[STREET_ADDRESS][PERSON_NAME]"
checkbox input "false"
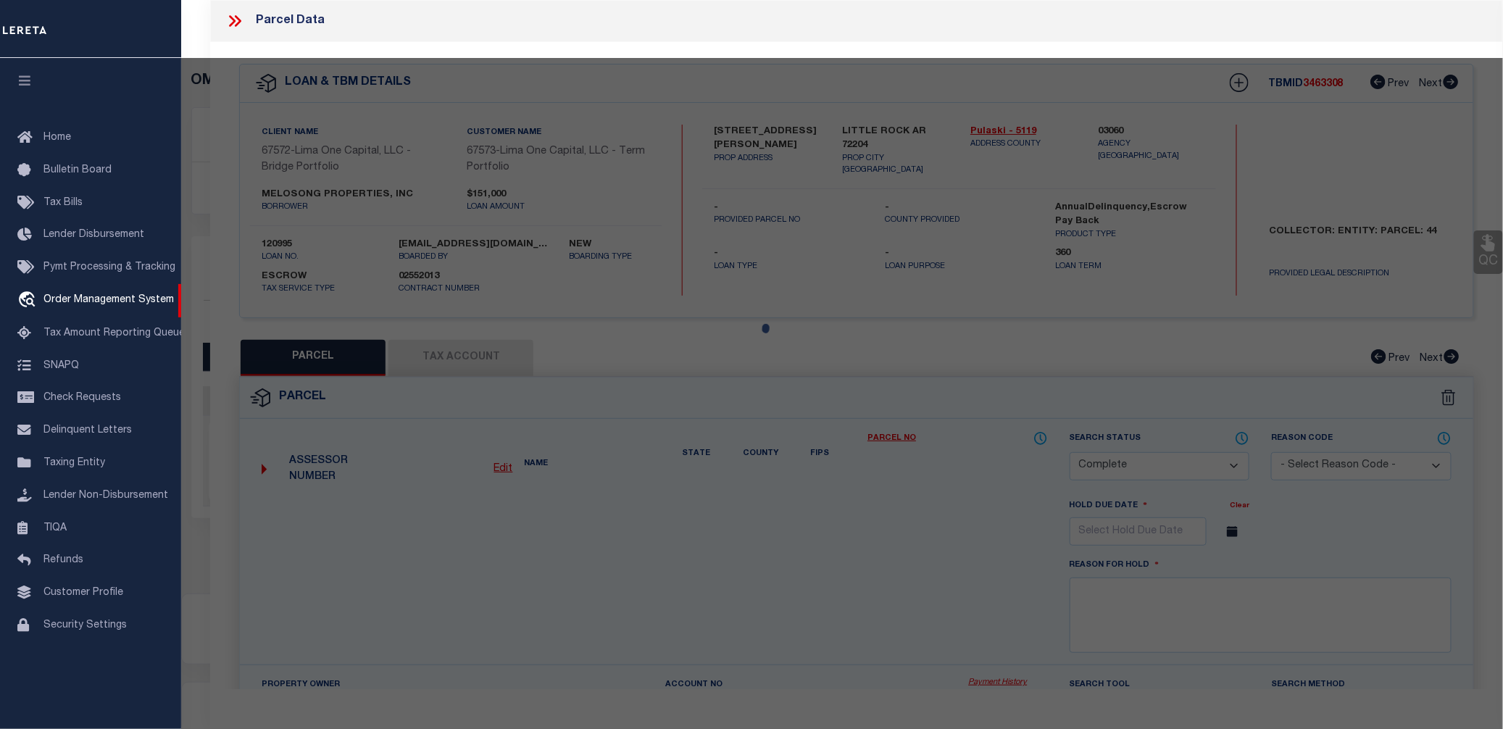
type input "LITTLE ROCK AR 72204"
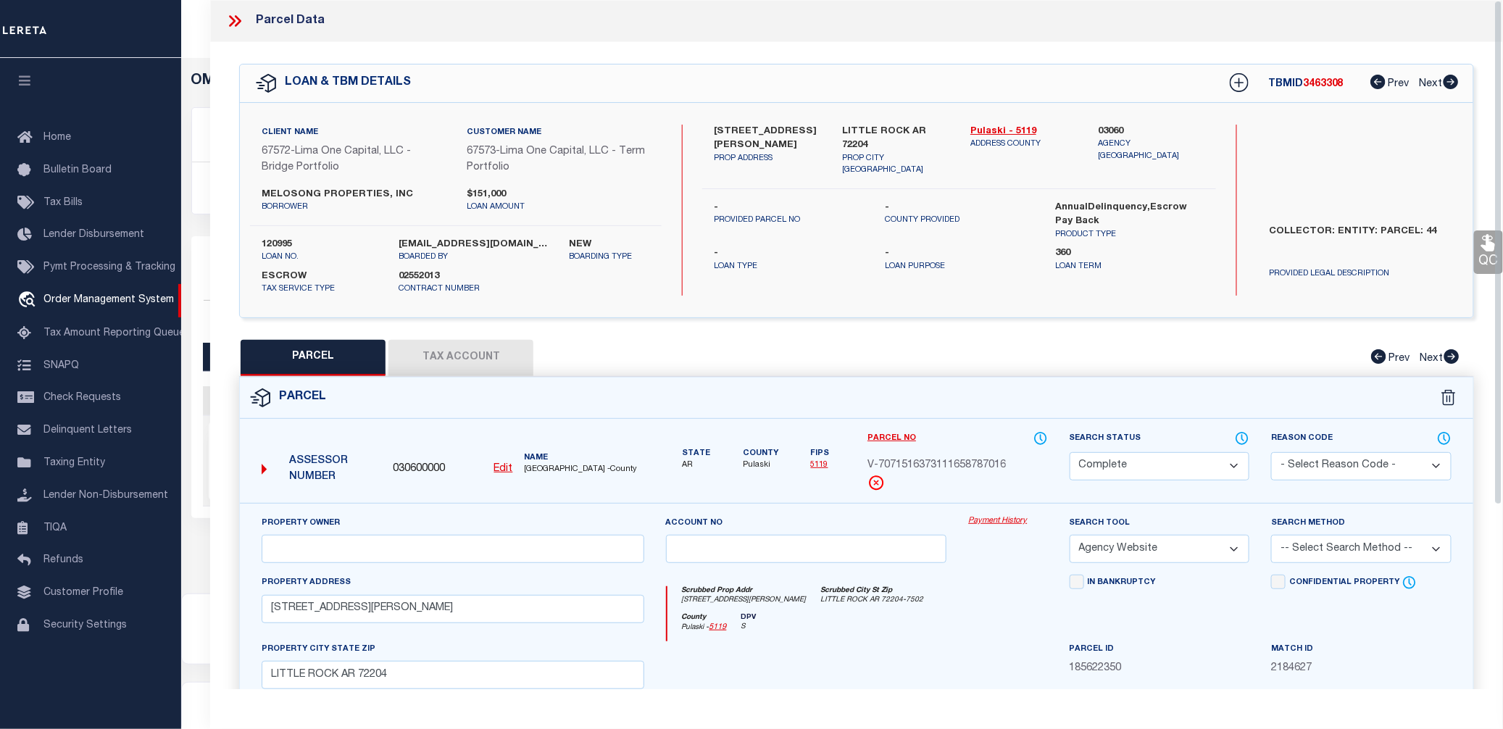
click at [1000, 525] on link "Payment History" at bounding box center [1007, 521] width 79 height 12
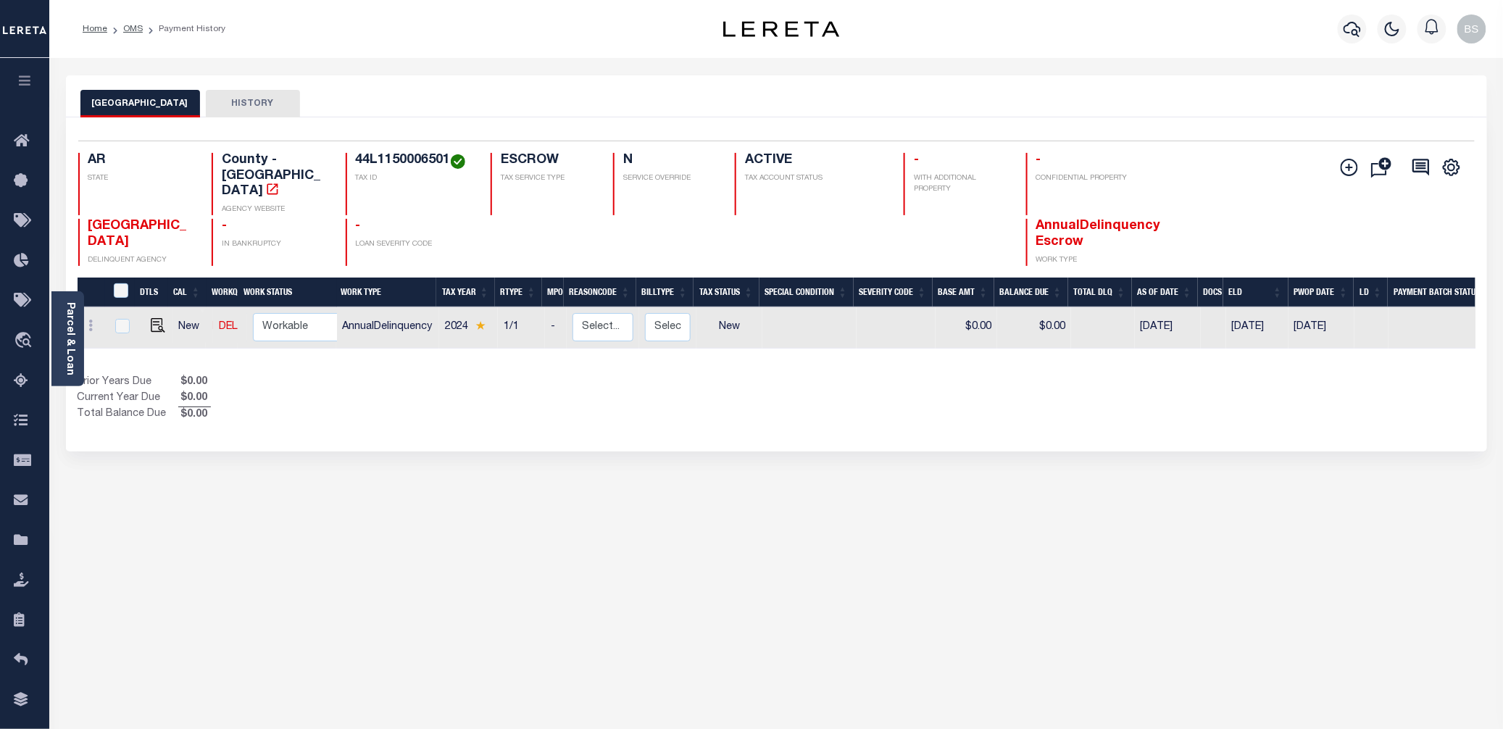
click at [984, 556] on div "PULASKI COUNTY HISTORY Selected 1 Result" at bounding box center [776, 484] width 1442 height 818
